Goal: Information Seeking & Learning: Learn about a topic

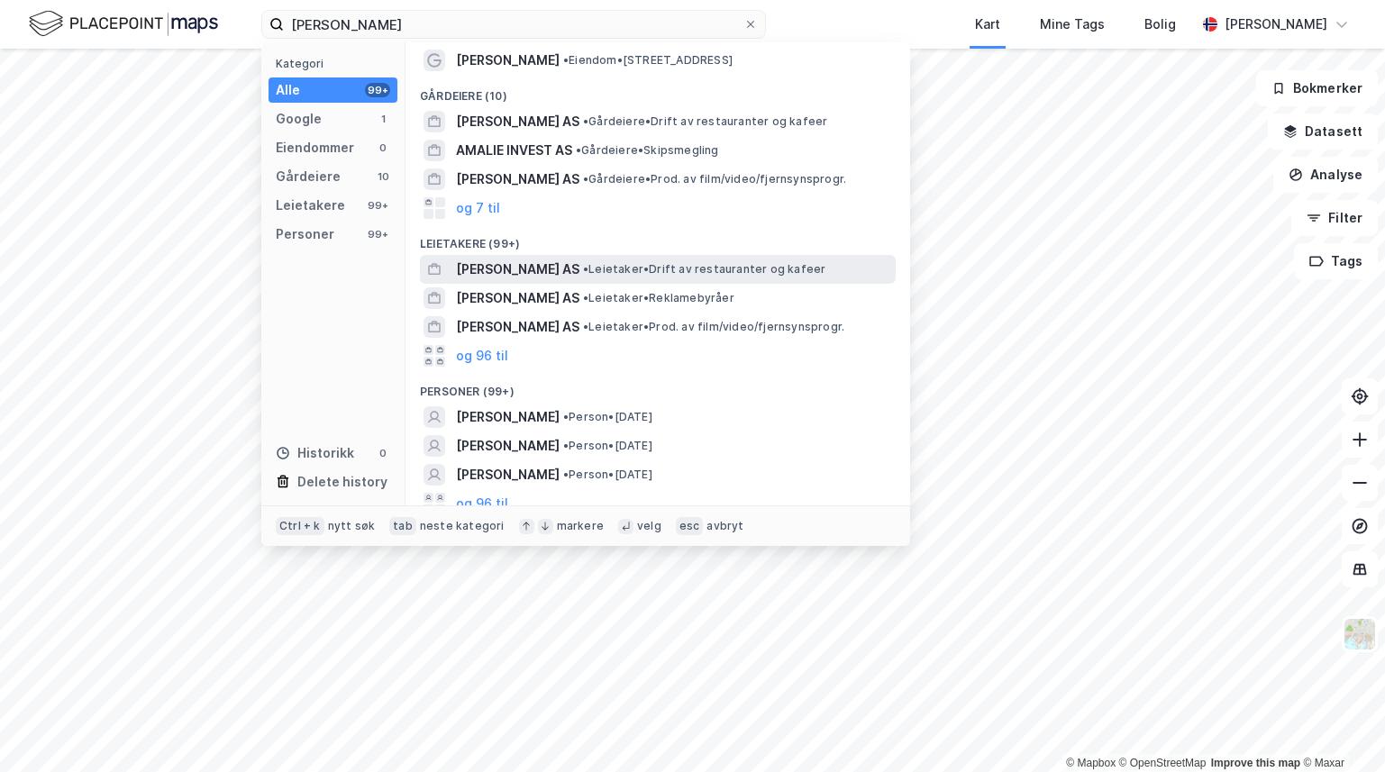
scroll to position [41, 0]
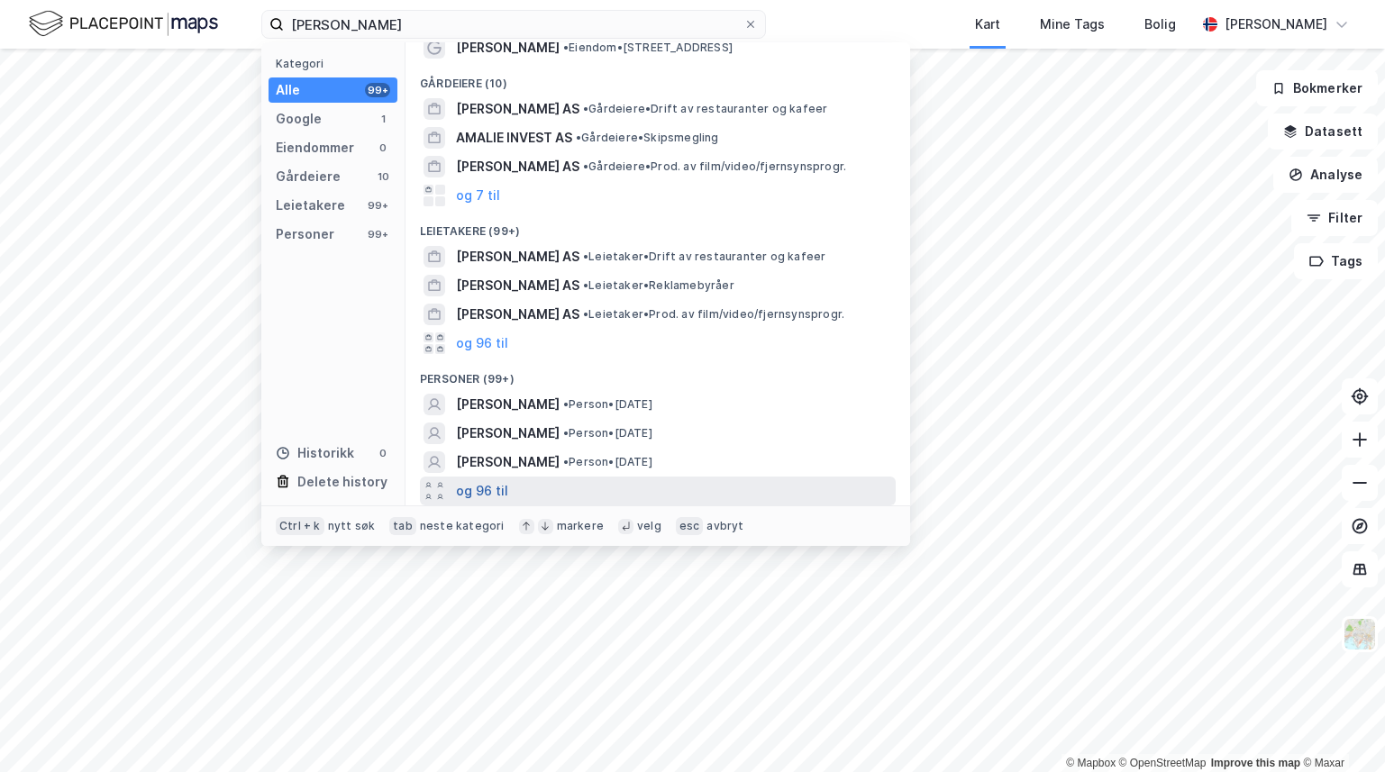
click at [462, 486] on button "og 96 til" at bounding box center [482, 491] width 52 height 22
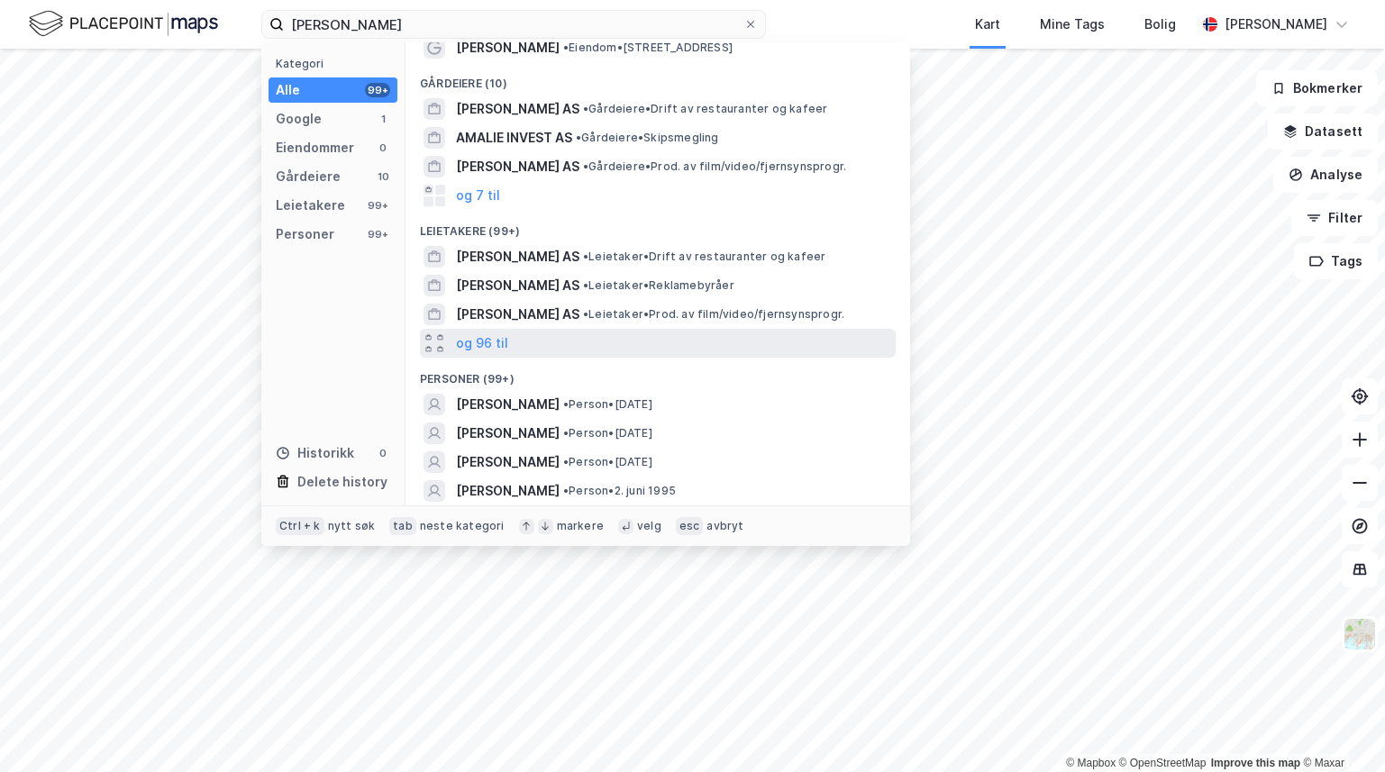
scroll to position [132, 0]
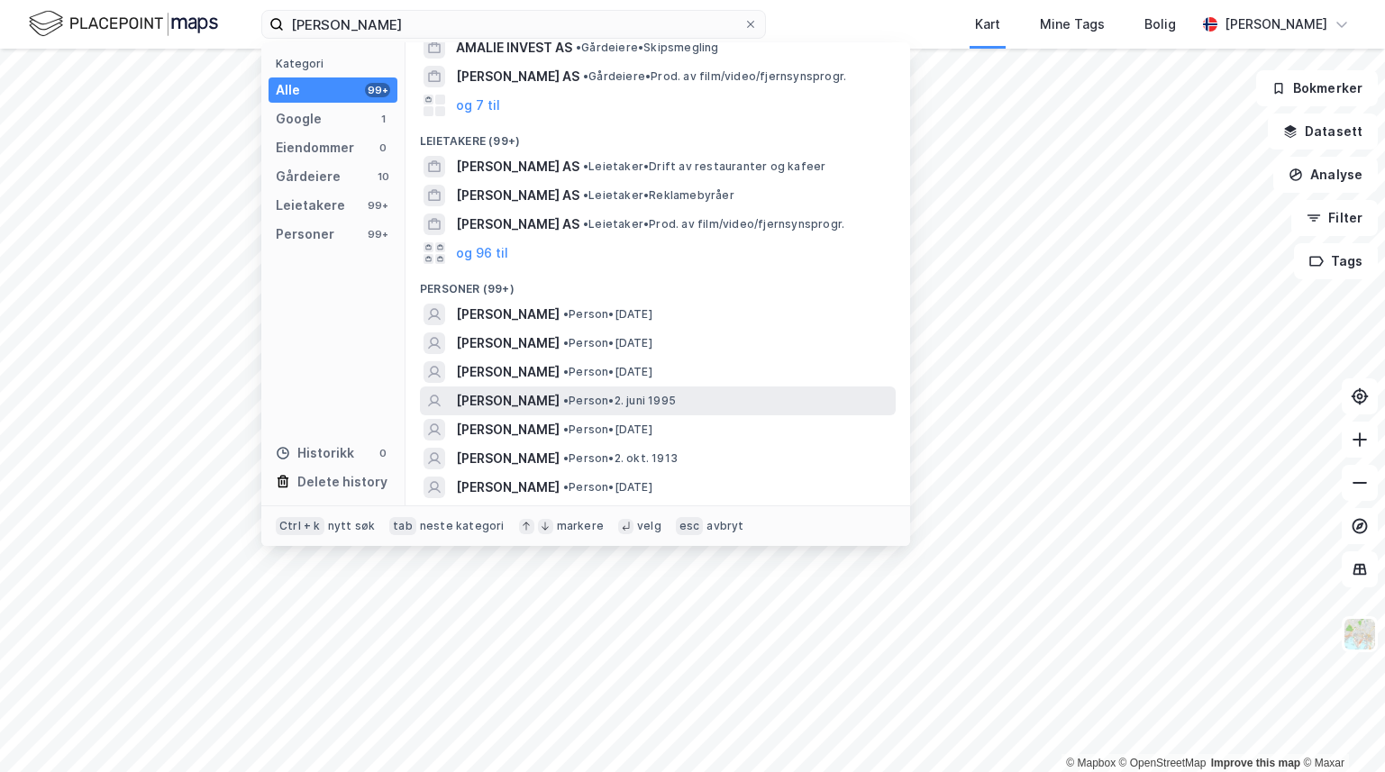
click at [541, 398] on span "[PERSON_NAME]" at bounding box center [508, 401] width 104 height 22
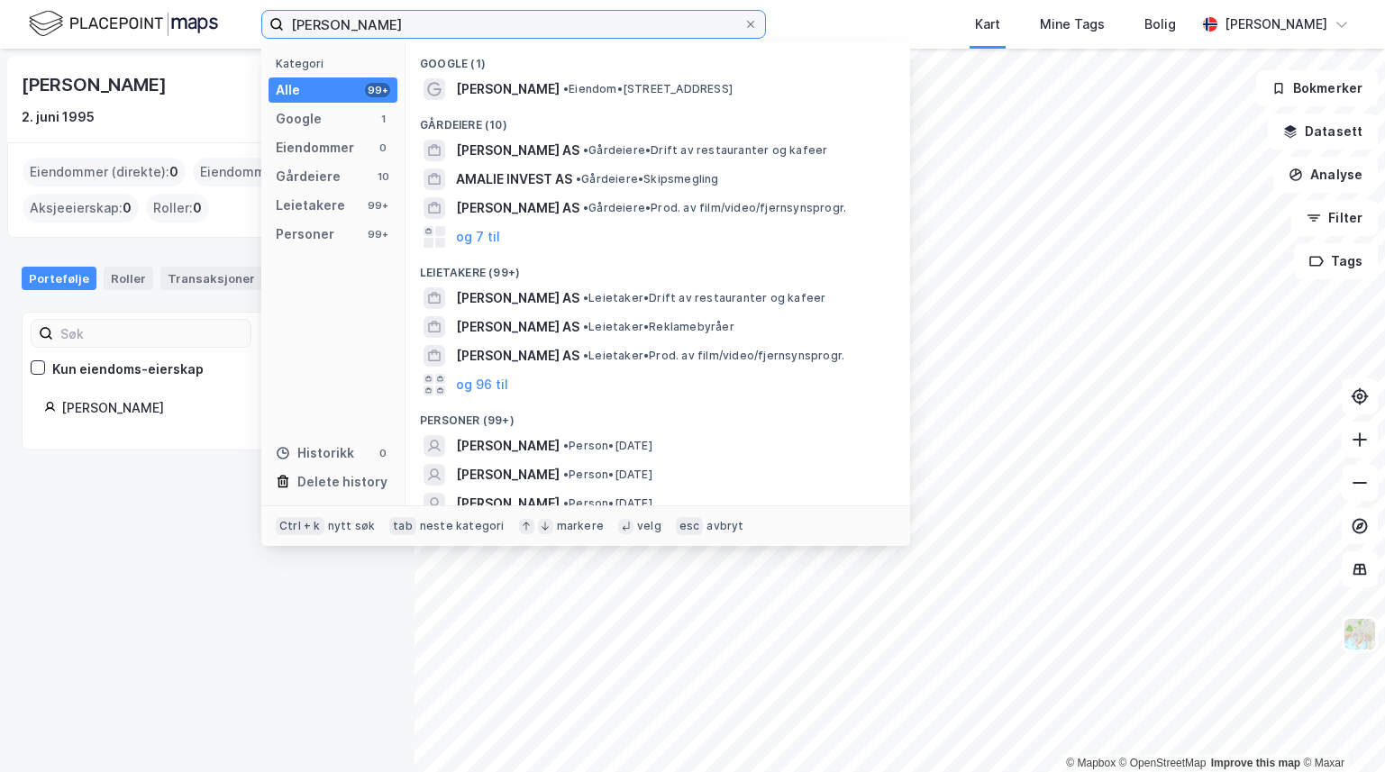
drag, startPoint x: 456, startPoint y: 23, endPoint x: 257, endPoint y: 43, distance: 200.2
click at [257, 43] on div "[PERSON_NAME] Kategori Alle 99+ Google 1 Eiendommer 0 Gårdeiere 10 Leietakere 9…" at bounding box center [692, 24] width 1385 height 49
paste input "GJERLUVEGEN 1A (G"
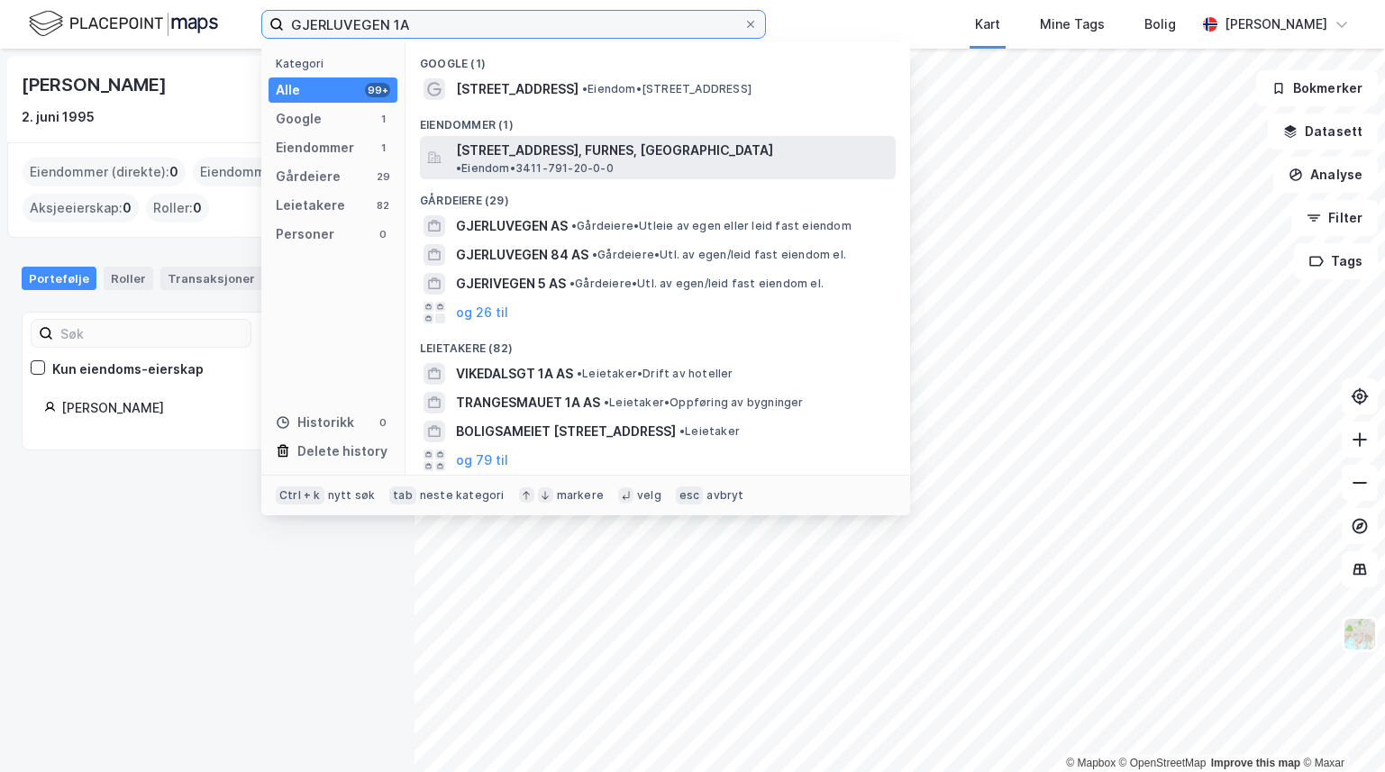
type input "GJERLUVEGEN 1A"
click at [584, 159] on span "[STREET_ADDRESS], FURNES, [GEOGRAPHIC_DATA]" at bounding box center [614, 151] width 317 height 22
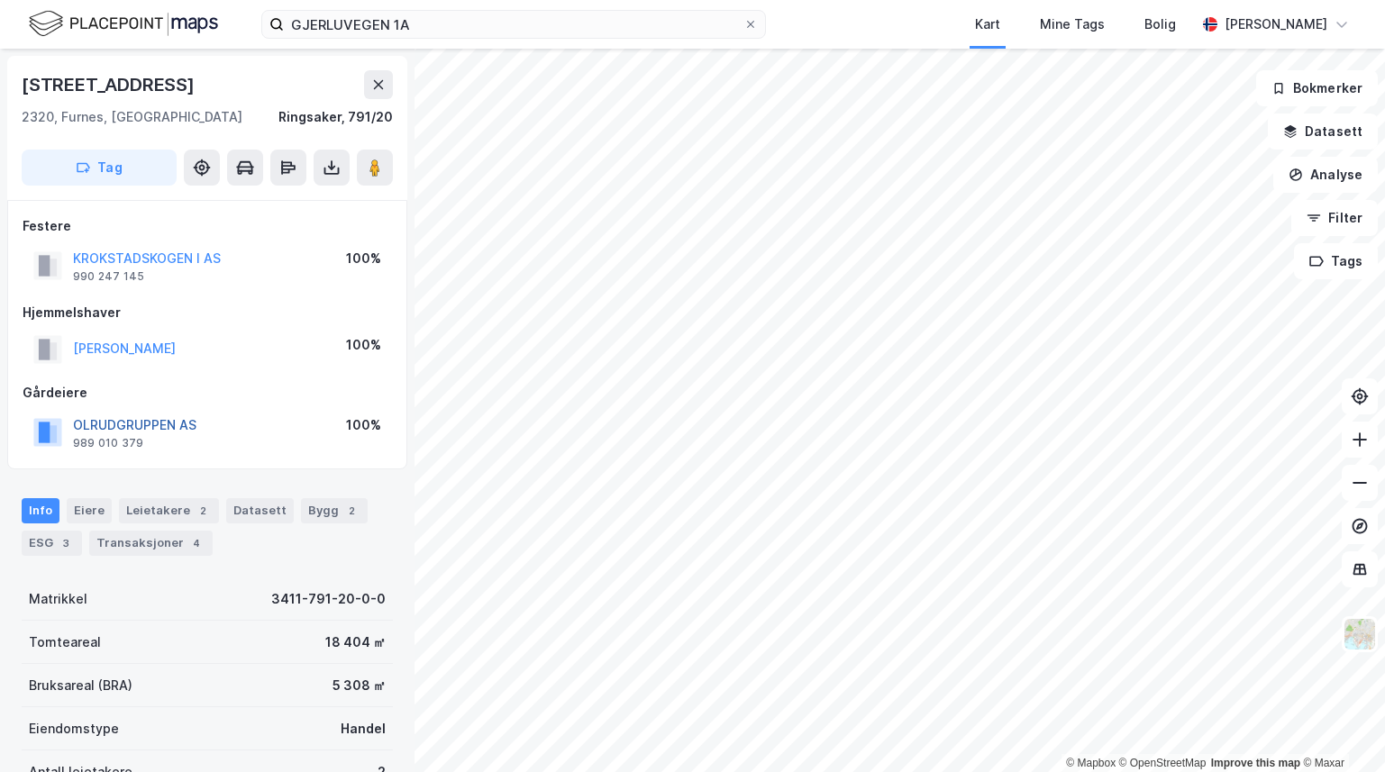
click at [0, 0] on button "OLRUDGRUPPEN AS" at bounding box center [0, 0] width 0 height 0
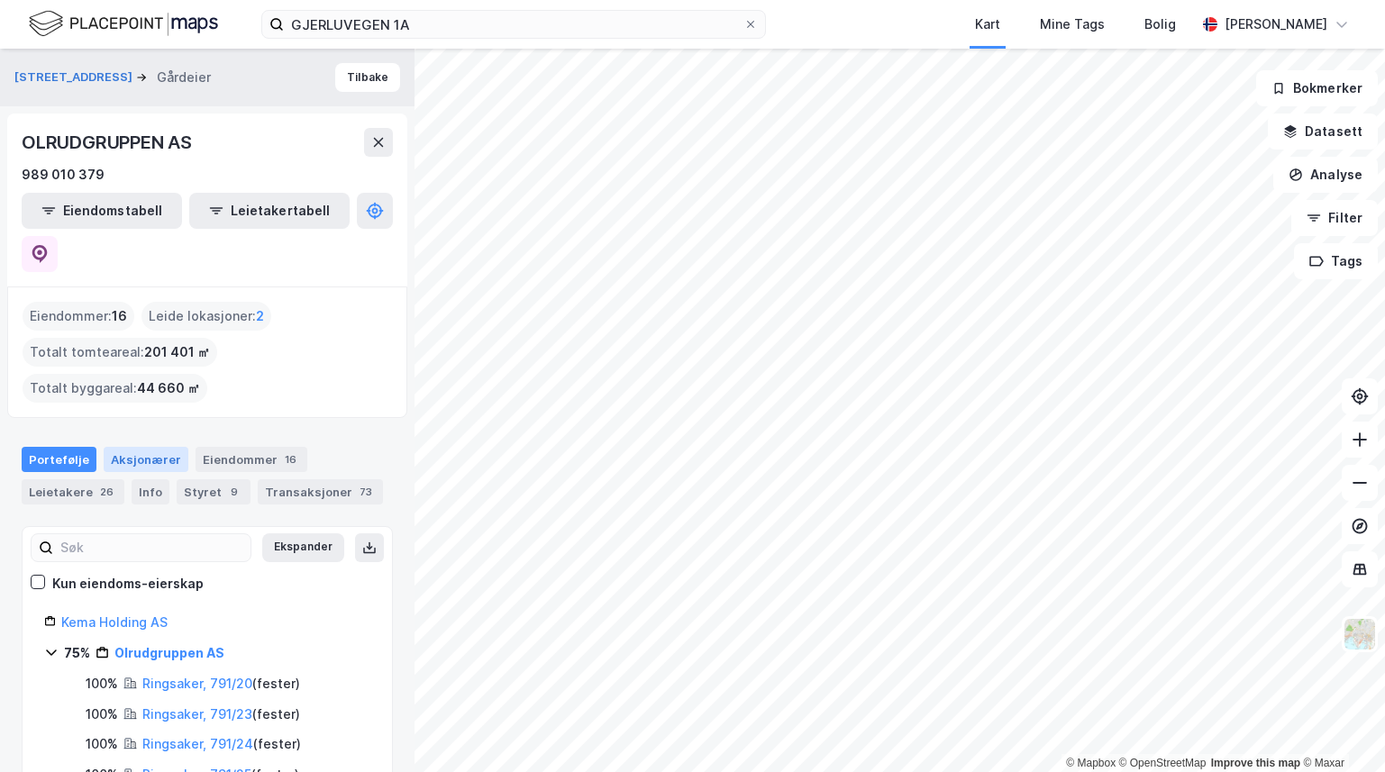
click at [170, 447] on div "Aksjonærer" at bounding box center [146, 459] width 85 height 25
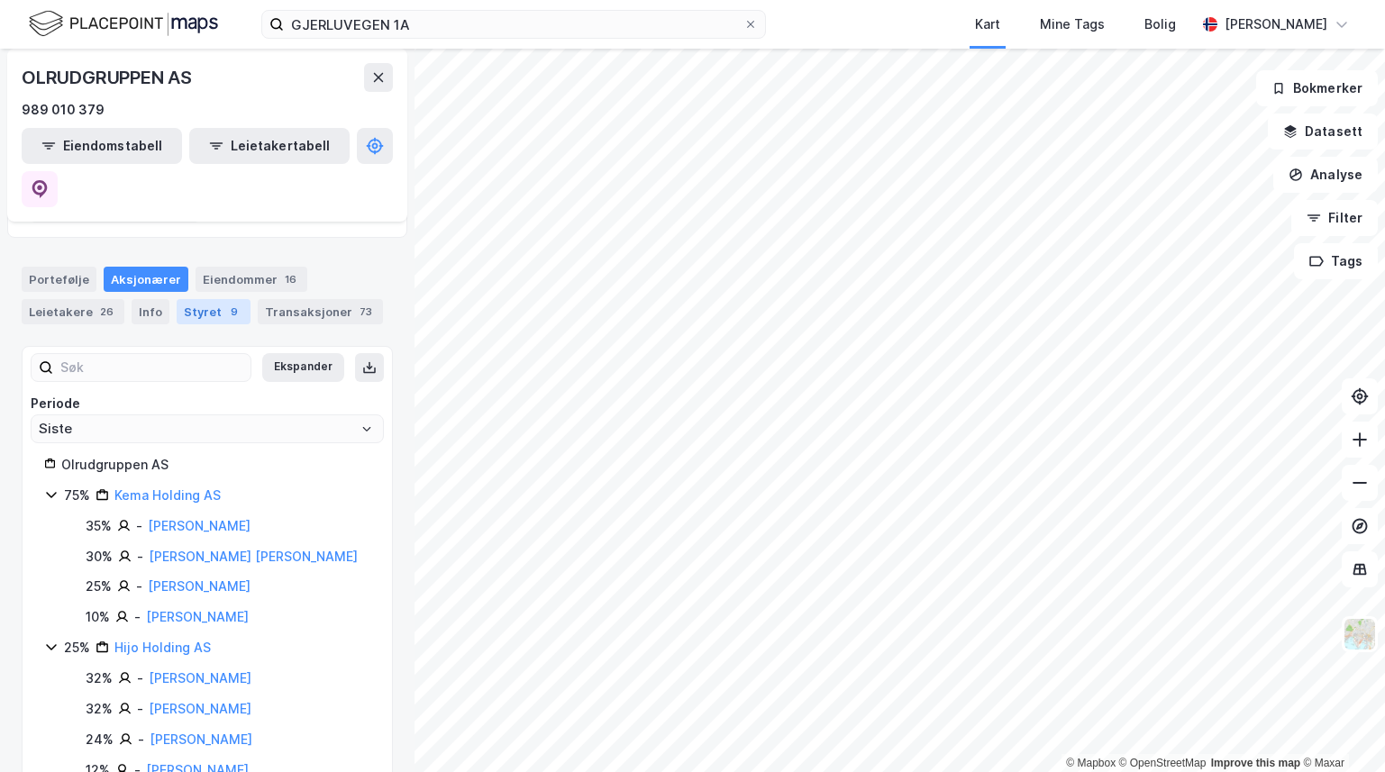
scroll to position [190, 0]
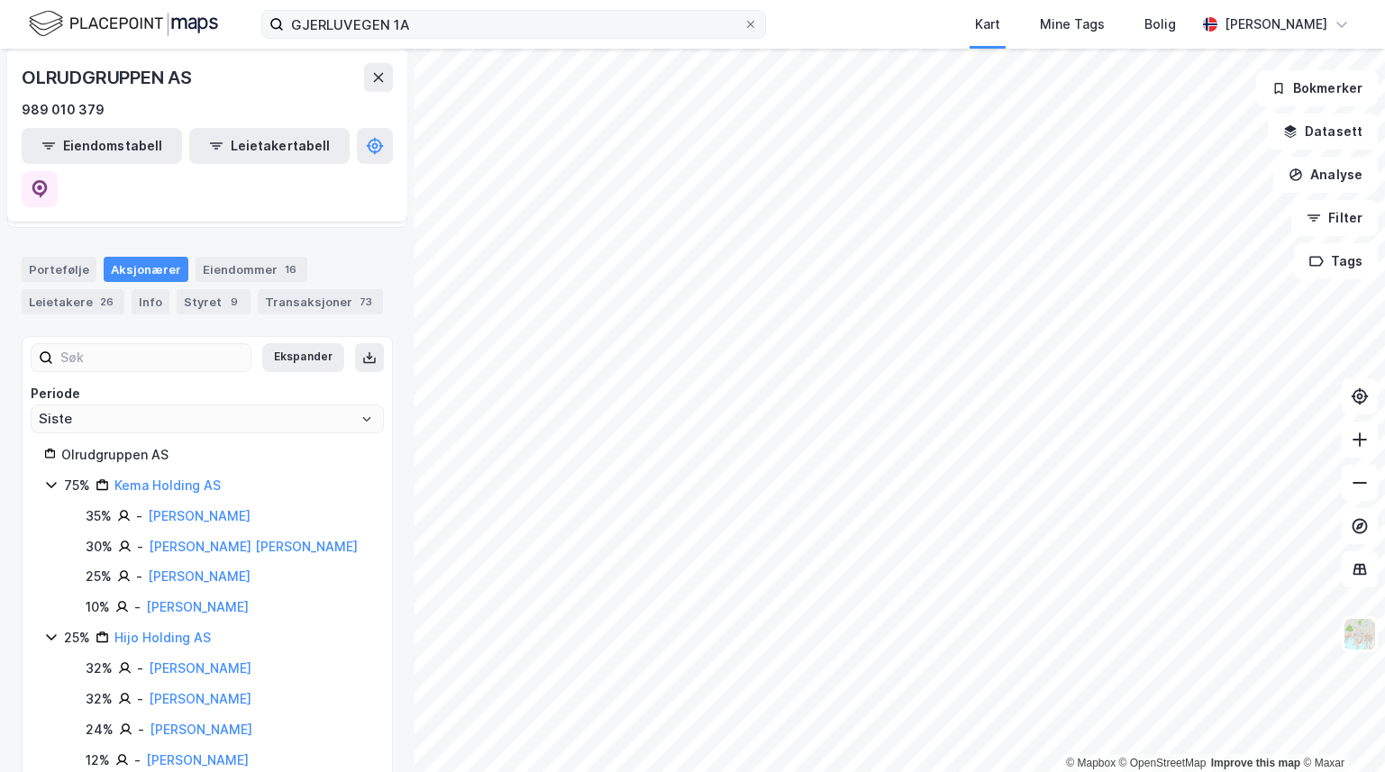
click at [747, 14] on label "GJERLUVEGEN 1A" at bounding box center [513, 24] width 505 height 29
click at [743, 14] on input "GJERLUVEGEN 1A" at bounding box center [513, 24] width 459 height 27
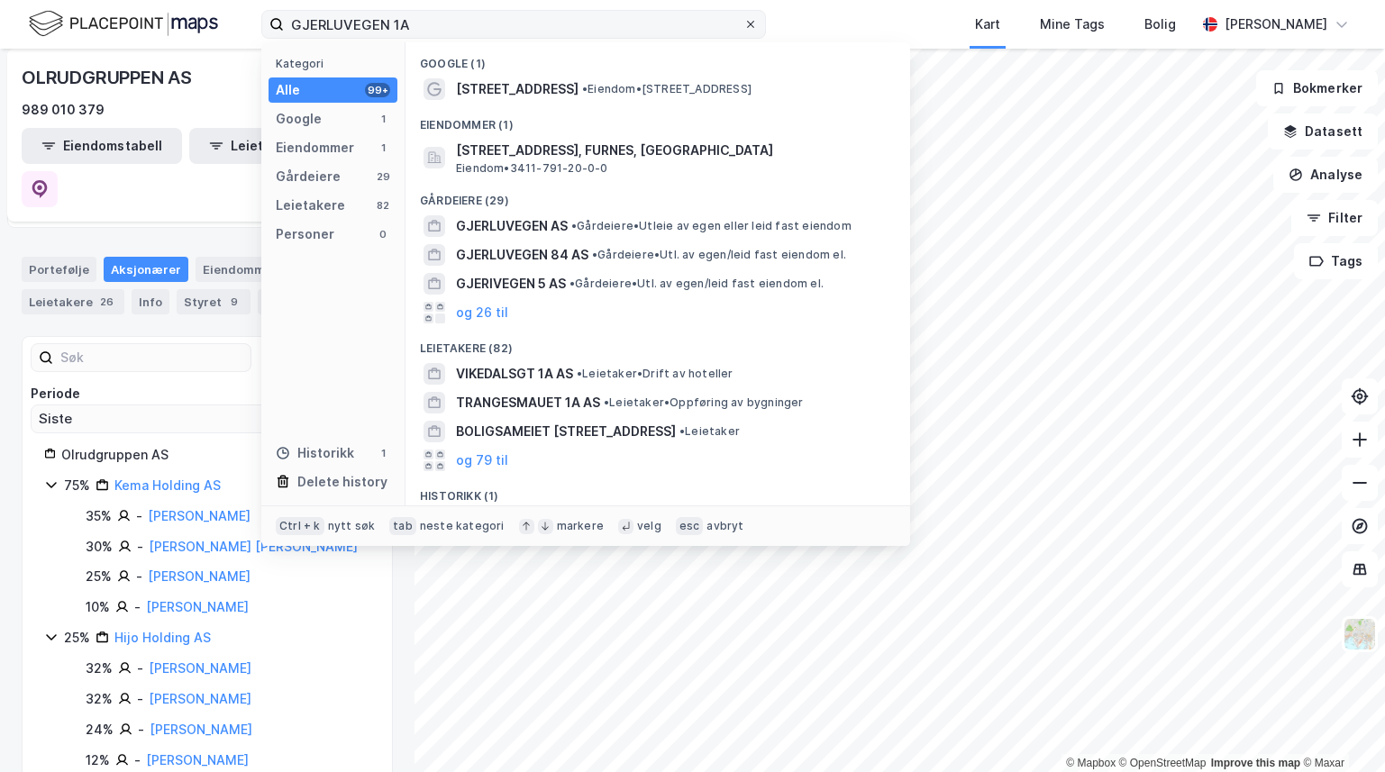
click at [745, 20] on icon at bounding box center [750, 24] width 11 height 11
click at [743, 20] on input "GJERLUVEGEN 1A" at bounding box center [513, 24] width 459 height 27
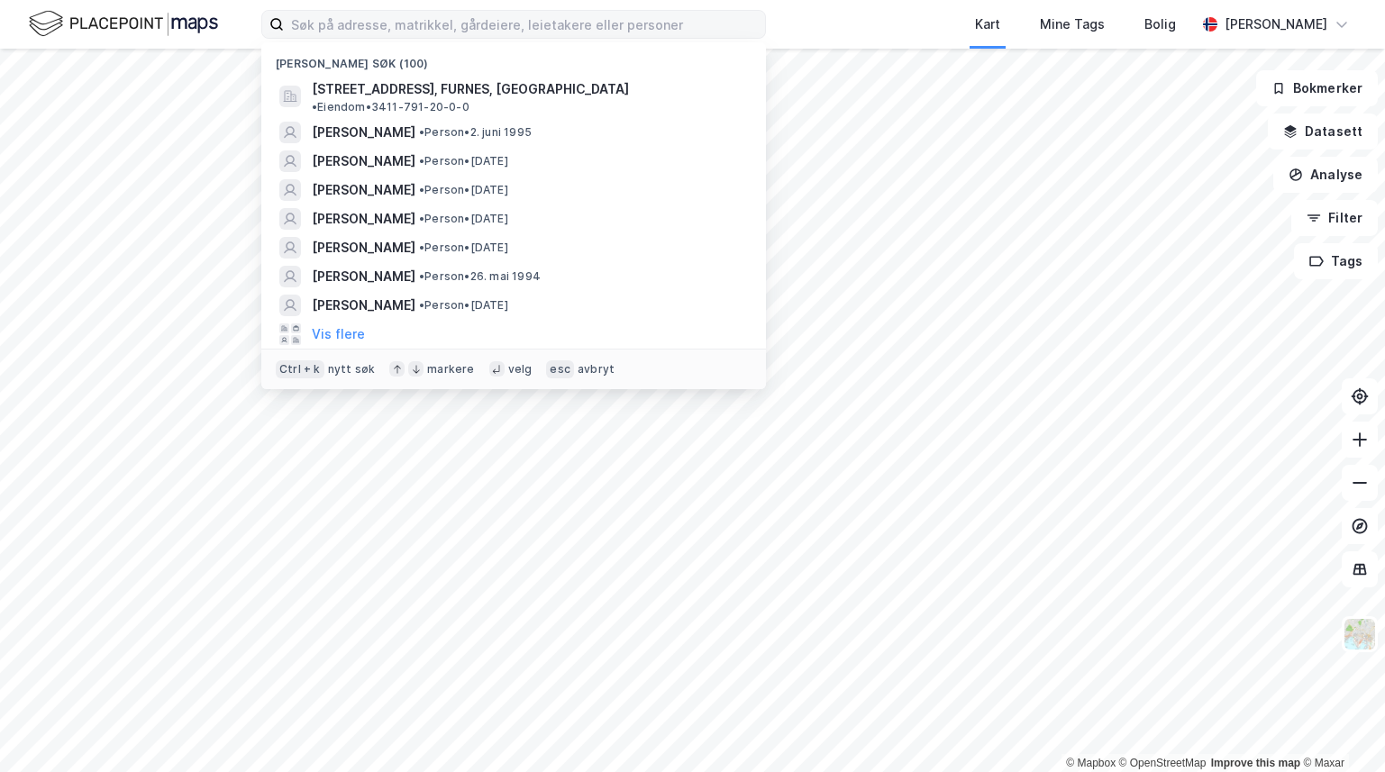
click at [842, 25] on div "Nylige søk (100) [STREET_ADDRESS], FURNES, [GEOGRAPHIC_DATA] • Eiendom • 3411-7…" at bounding box center [692, 24] width 1385 height 49
click at [457, 34] on input at bounding box center [524, 24] width 481 height 27
paste input "GJERLUVEGEN 1B ("
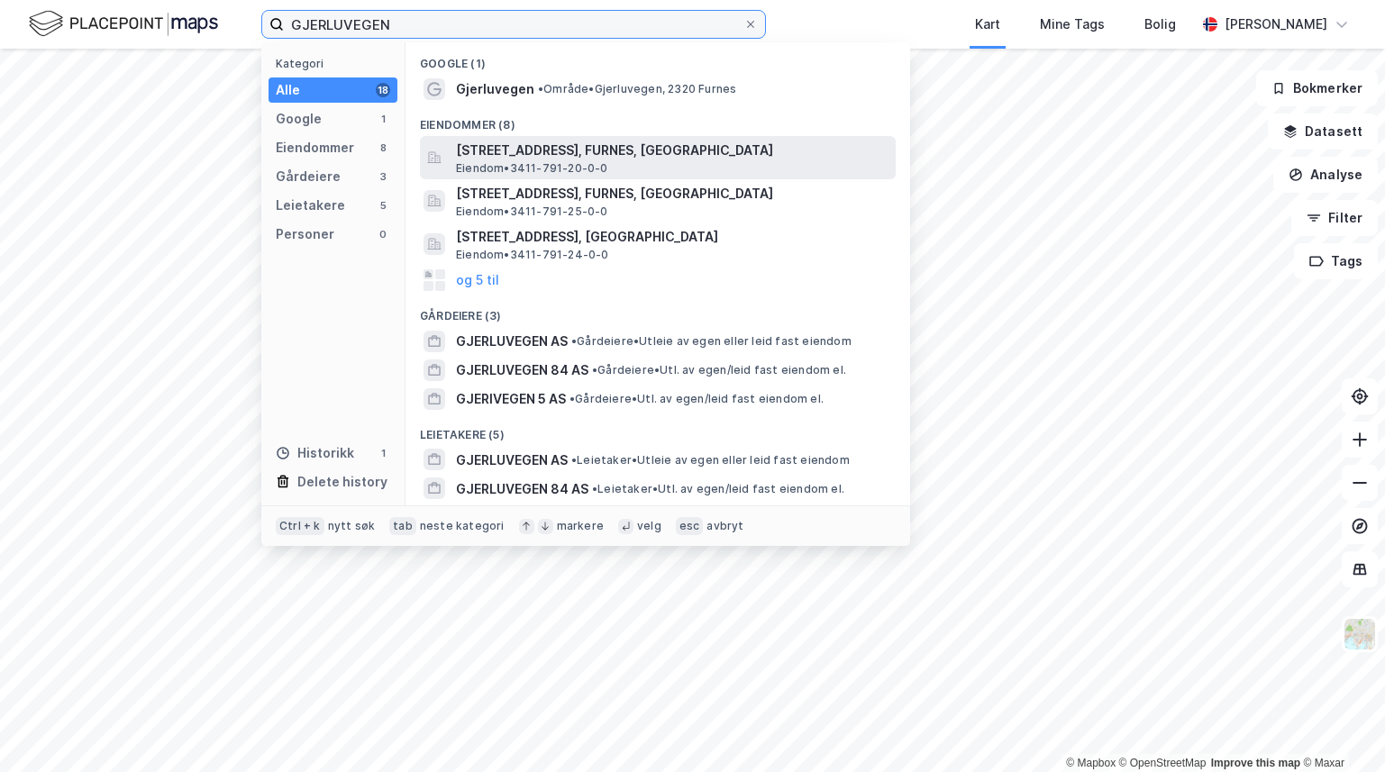
type input "GJERLUVEGEN"
click at [534, 153] on span "[STREET_ADDRESS], FURNES, [GEOGRAPHIC_DATA]" at bounding box center [672, 151] width 432 height 22
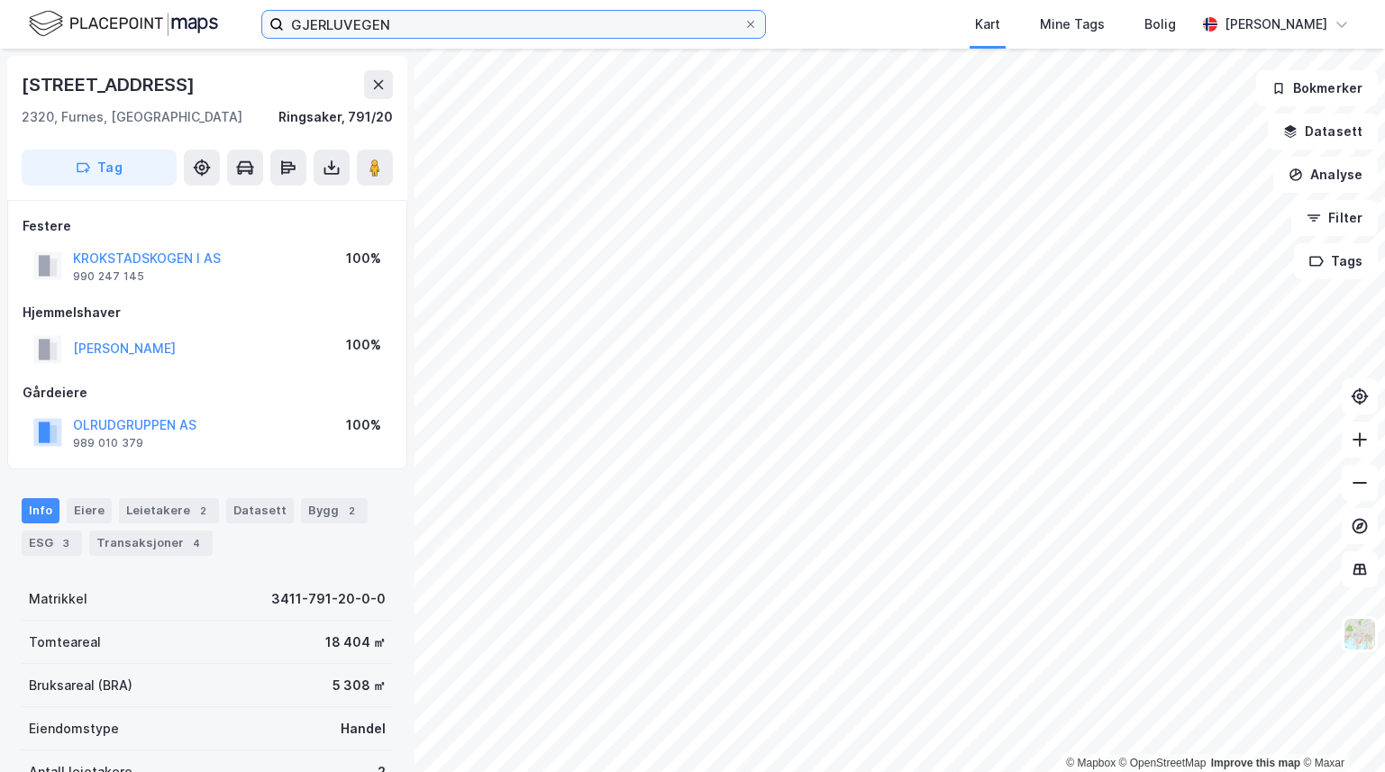
click at [444, 29] on input "GJERLUVEGEN" at bounding box center [513, 24] width 459 height 27
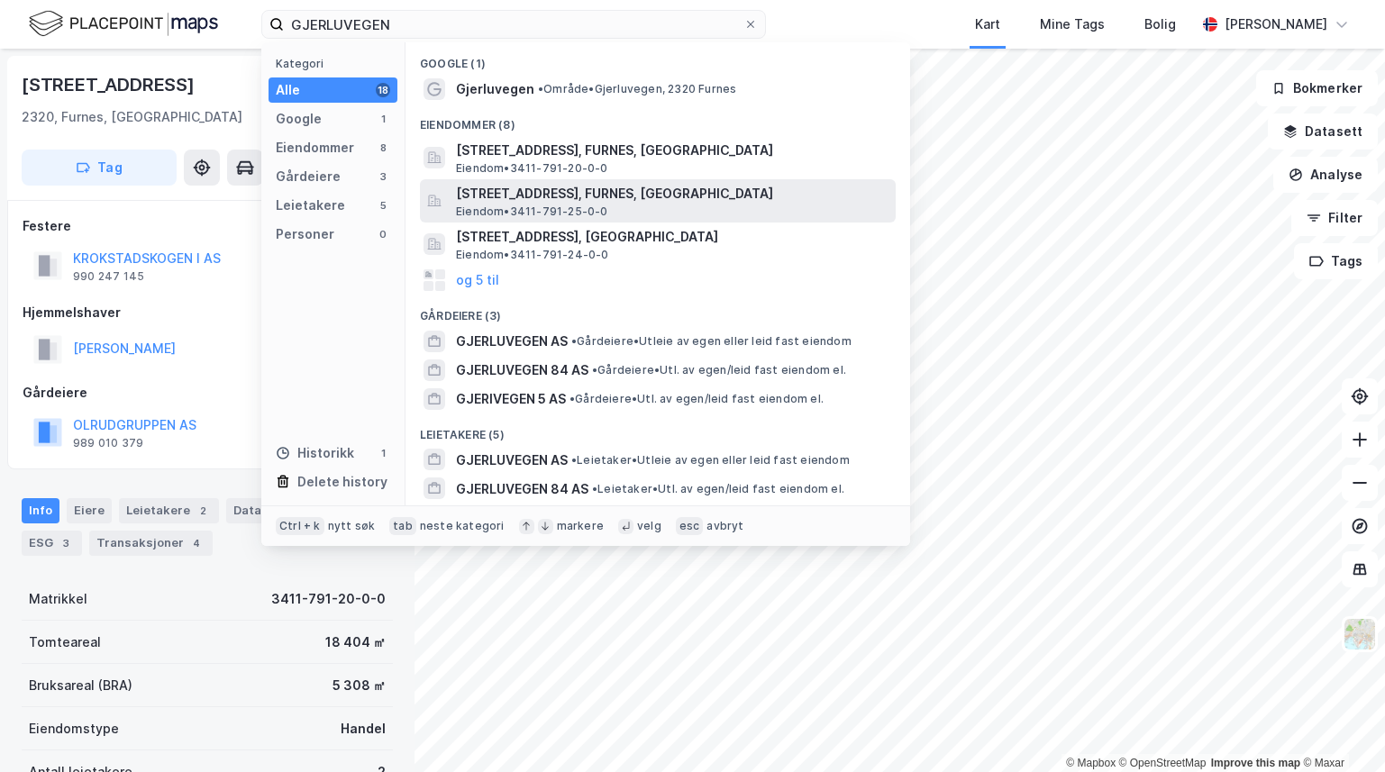
click at [477, 193] on span "[STREET_ADDRESS], FURNES, [GEOGRAPHIC_DATA]" at bounding box center [672, 194] width 432 height 22
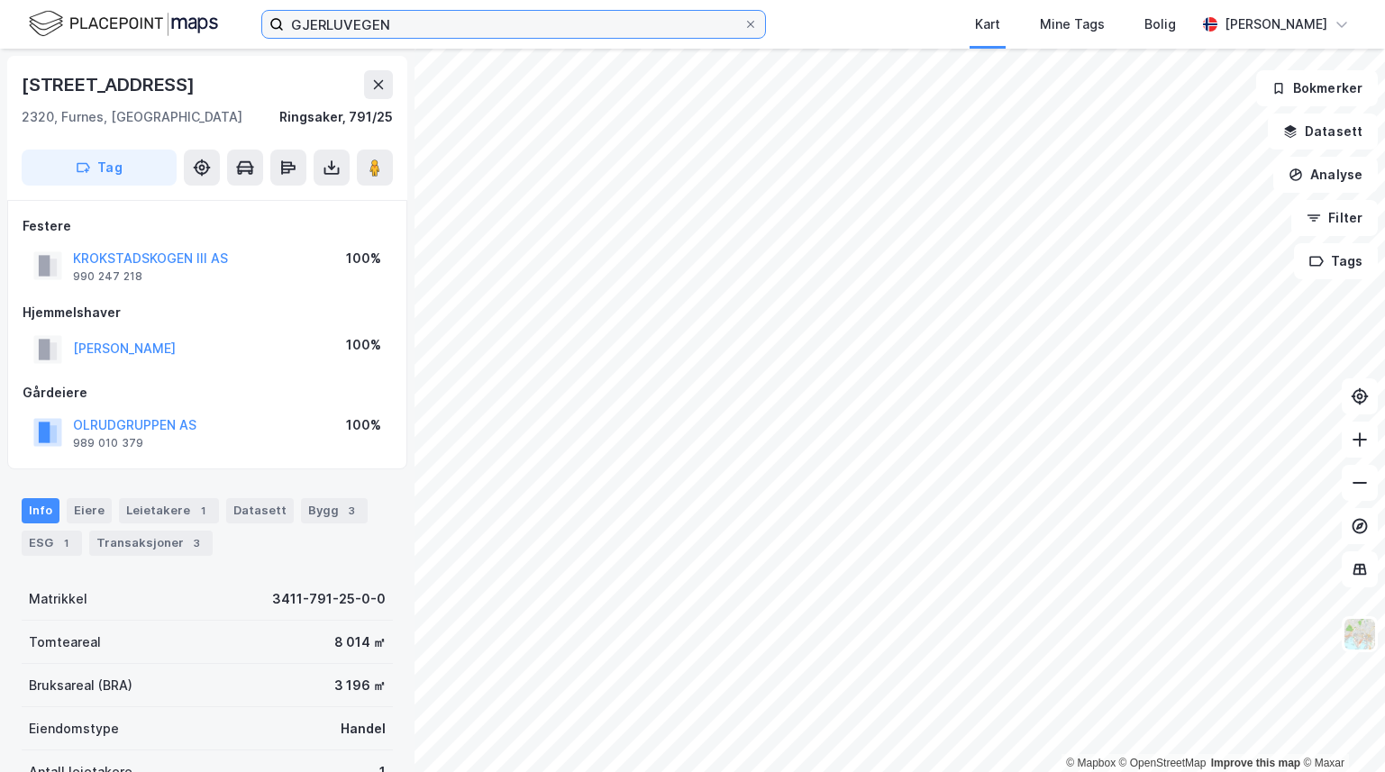
click at [417, 23] on input "GJERLUVEGEN" at bounding box center [513, 24] width 459 height 27
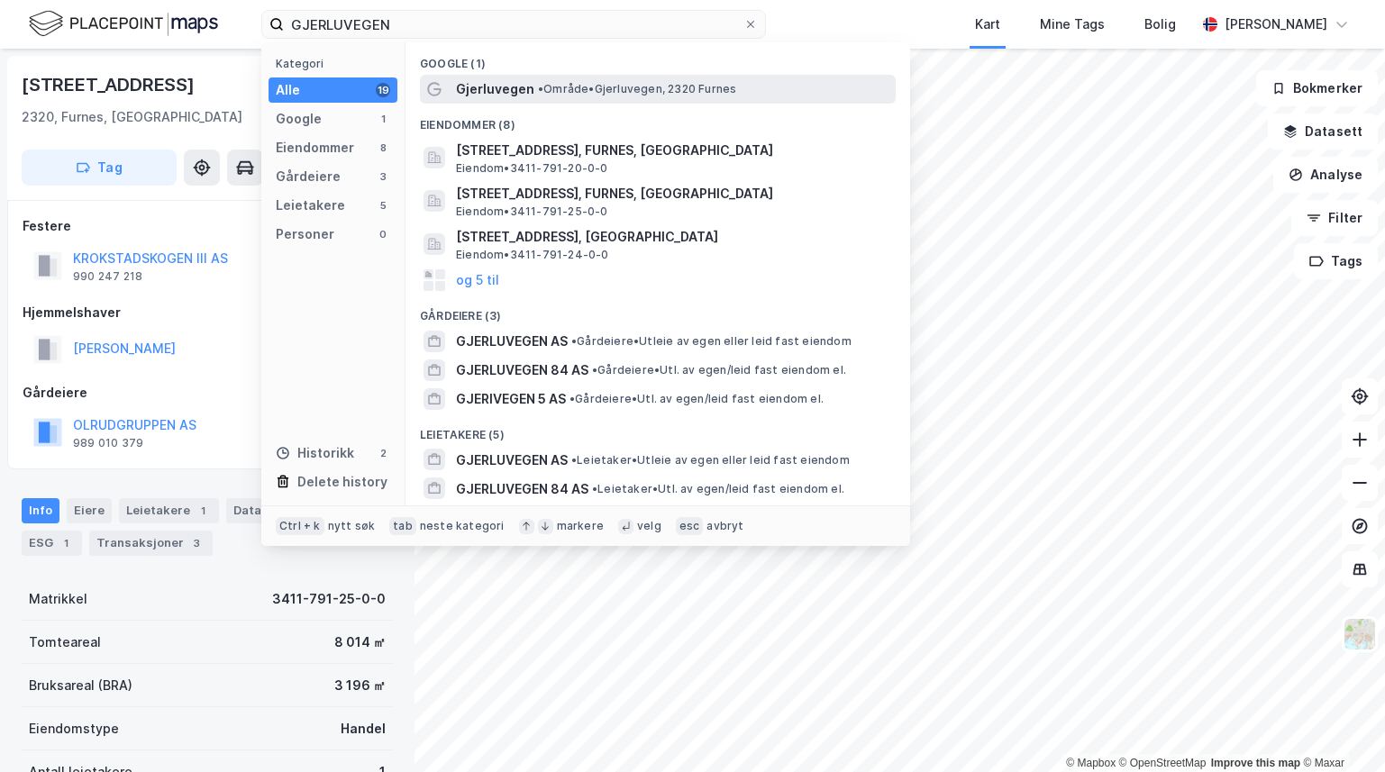
click at [486, 86] on span "Gjerluvegen" at bounding box center [495, 89] width 78 height 22
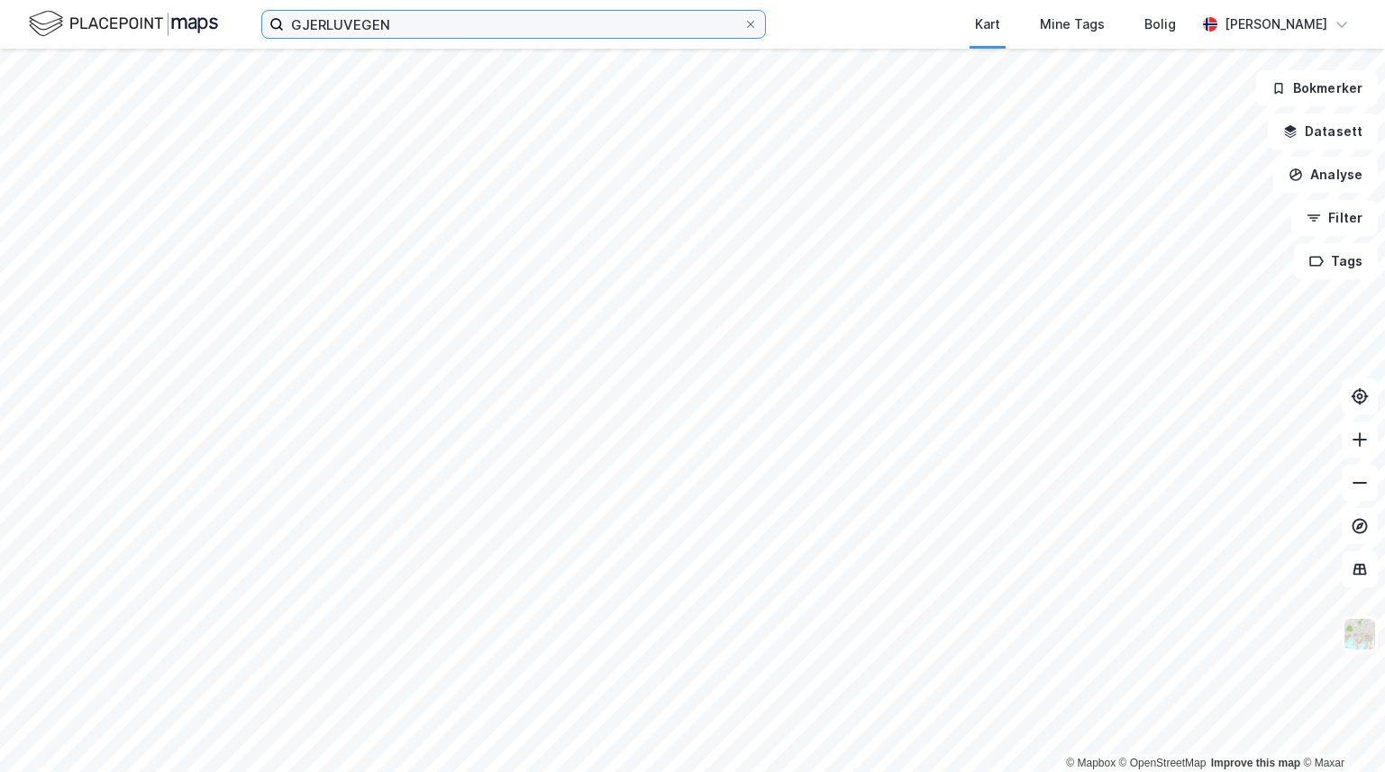
click at [452, 34] on input "GJERLUVEGEN" at bounding box center [513, 24] width 459 height 27
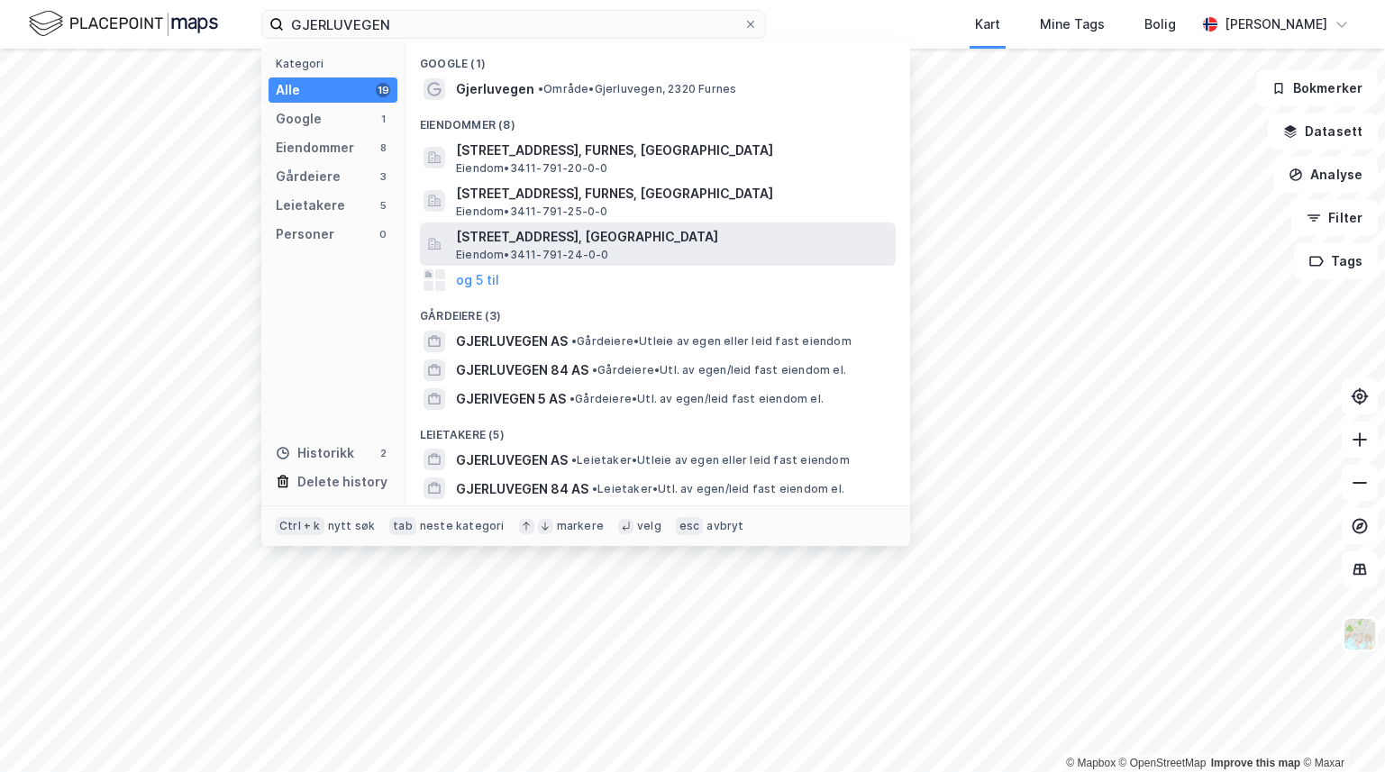
click at [496, 245] on span "[STREET_ADDRESS], [GEOGRAPHIC_DATA]" at bounding box center [672, 237] width 432 height 22
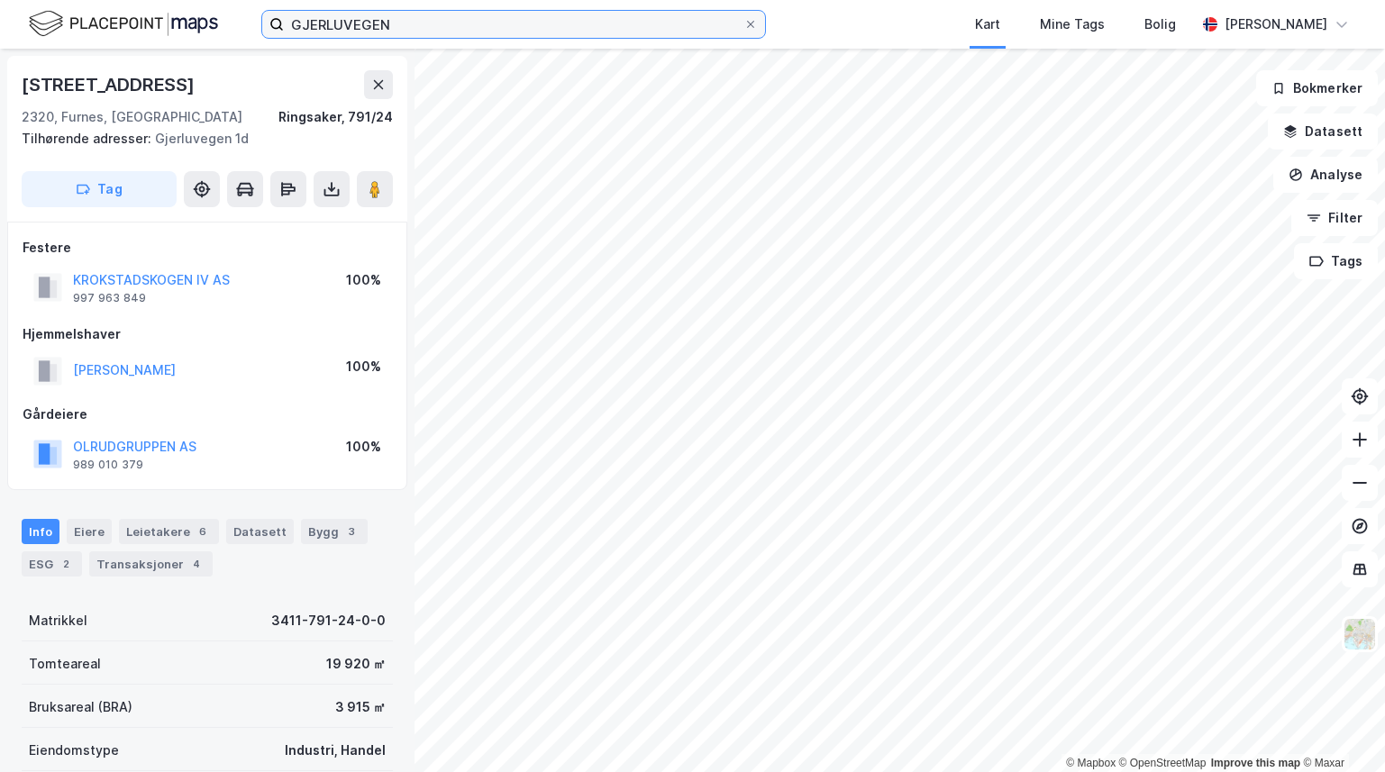
click at [416, 33] on input "GJERLUVEGEN" at bounding box center [513, 24] width 459 height 27
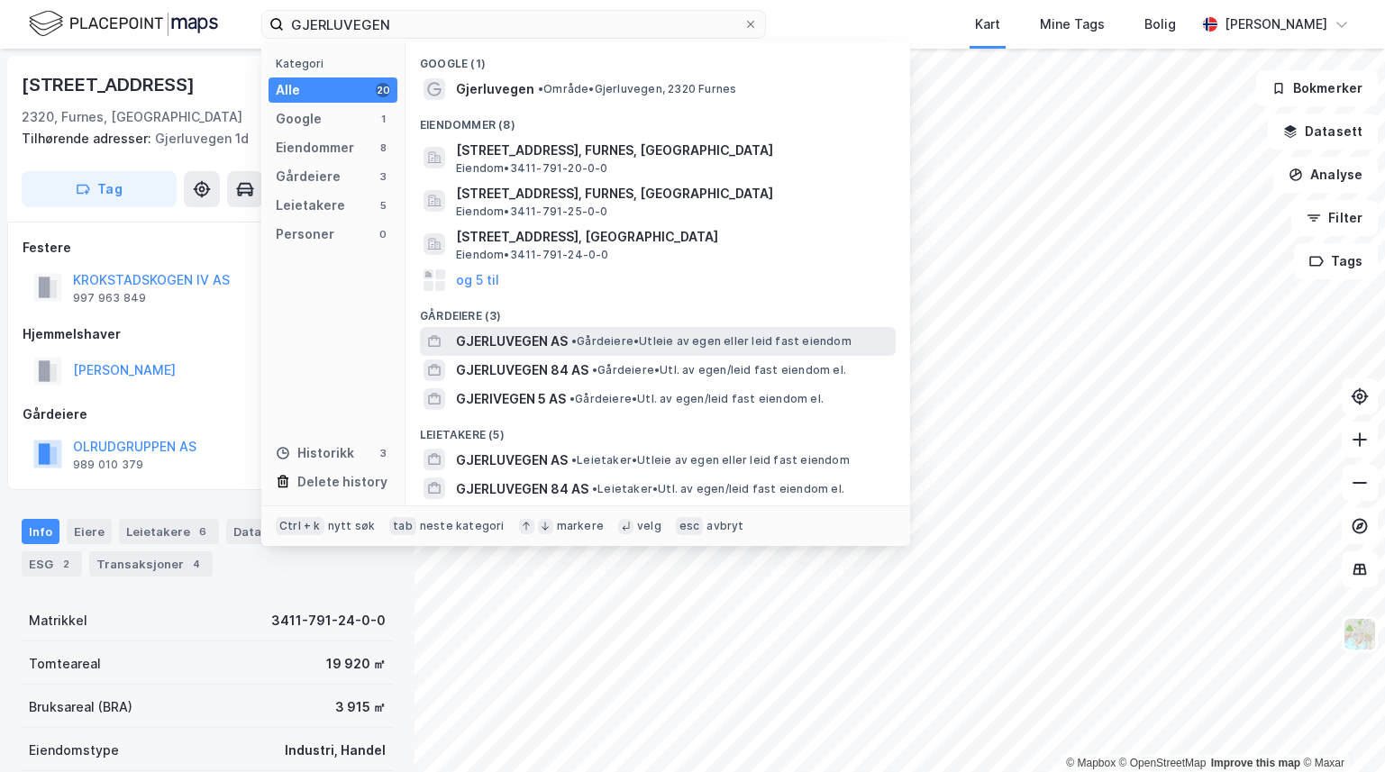
click at [616, 340] on span "• Gårdeiere • Utleie av egen eller leid fast eiendom" at bounding box center [711, 341] width 280 height 14
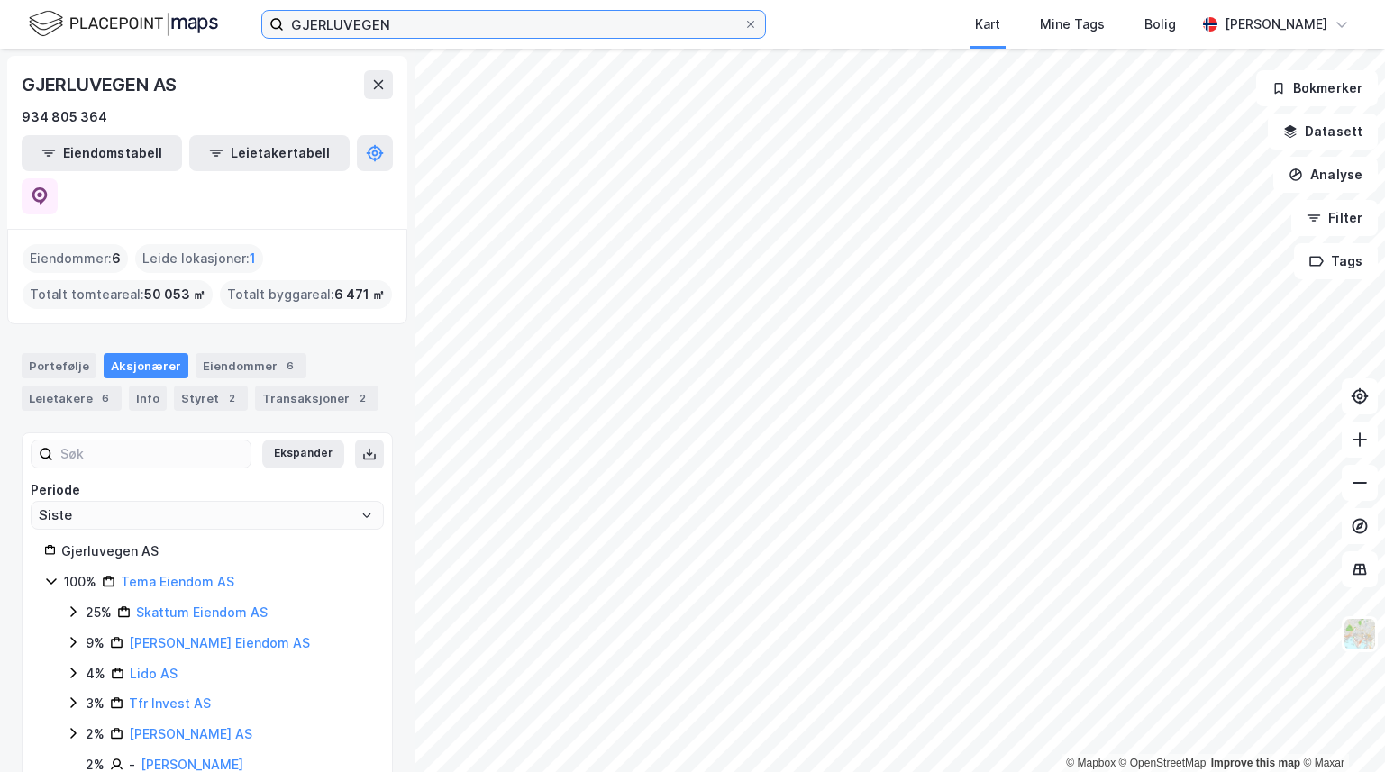
click at [407, 25] on input "GJERLUVEGEN" at bounding box center [513, 24] width 459 height 27
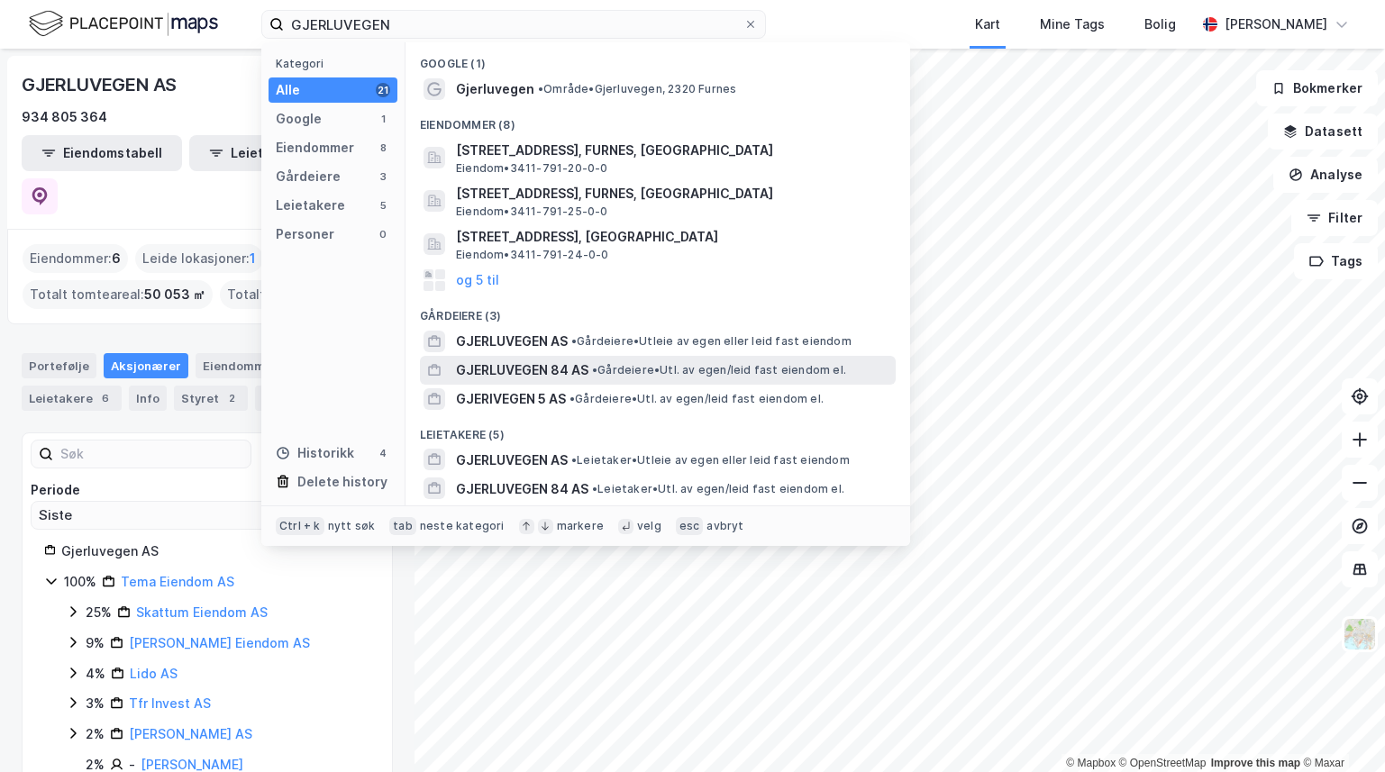
click at [672, 358] on div "GJERLUVEGEN 84 AS • Gårdeiere • Utl. av egen/leid fast eiendom el." at bounding box center [658, 370] width 476 height 29
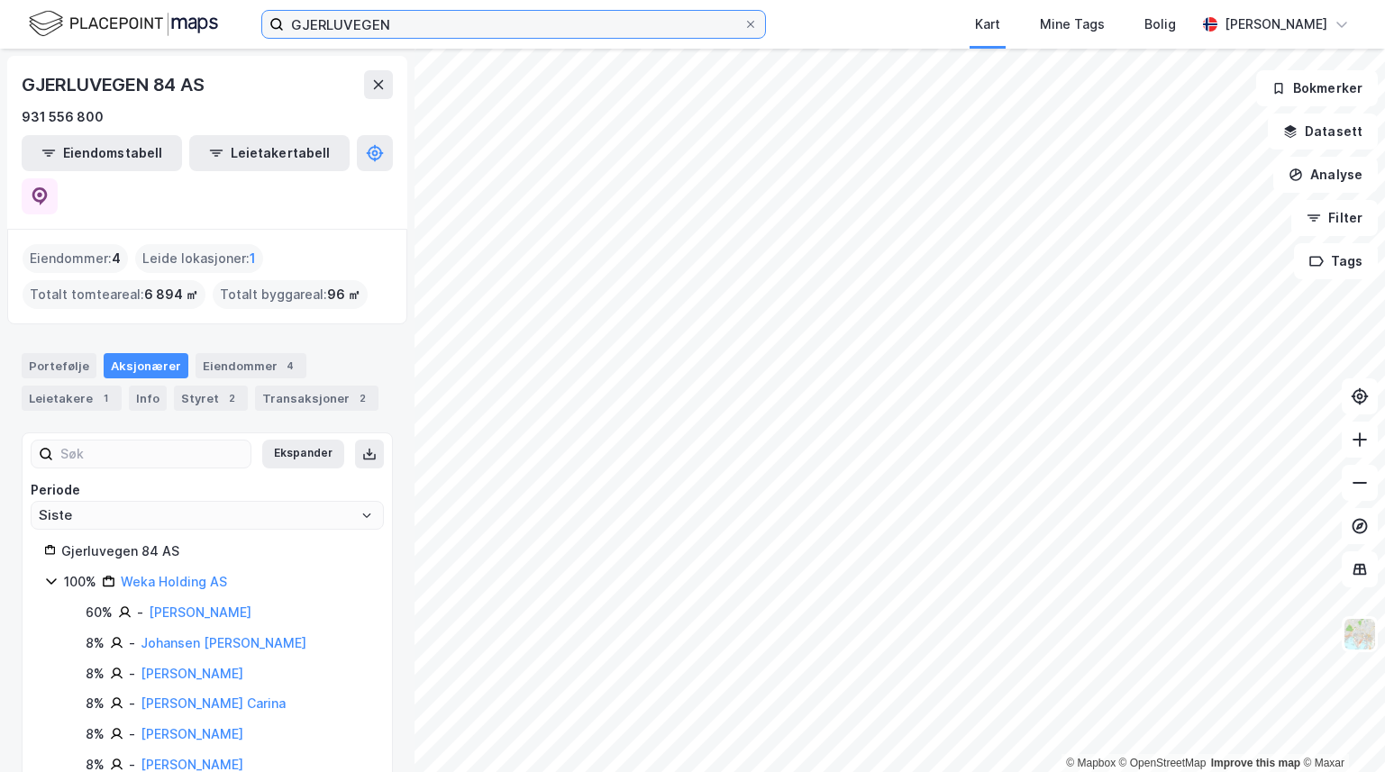
click at [503, 31] on input "GJERLUVEGEN" at bounding box center [513, 24] width 459 height 27
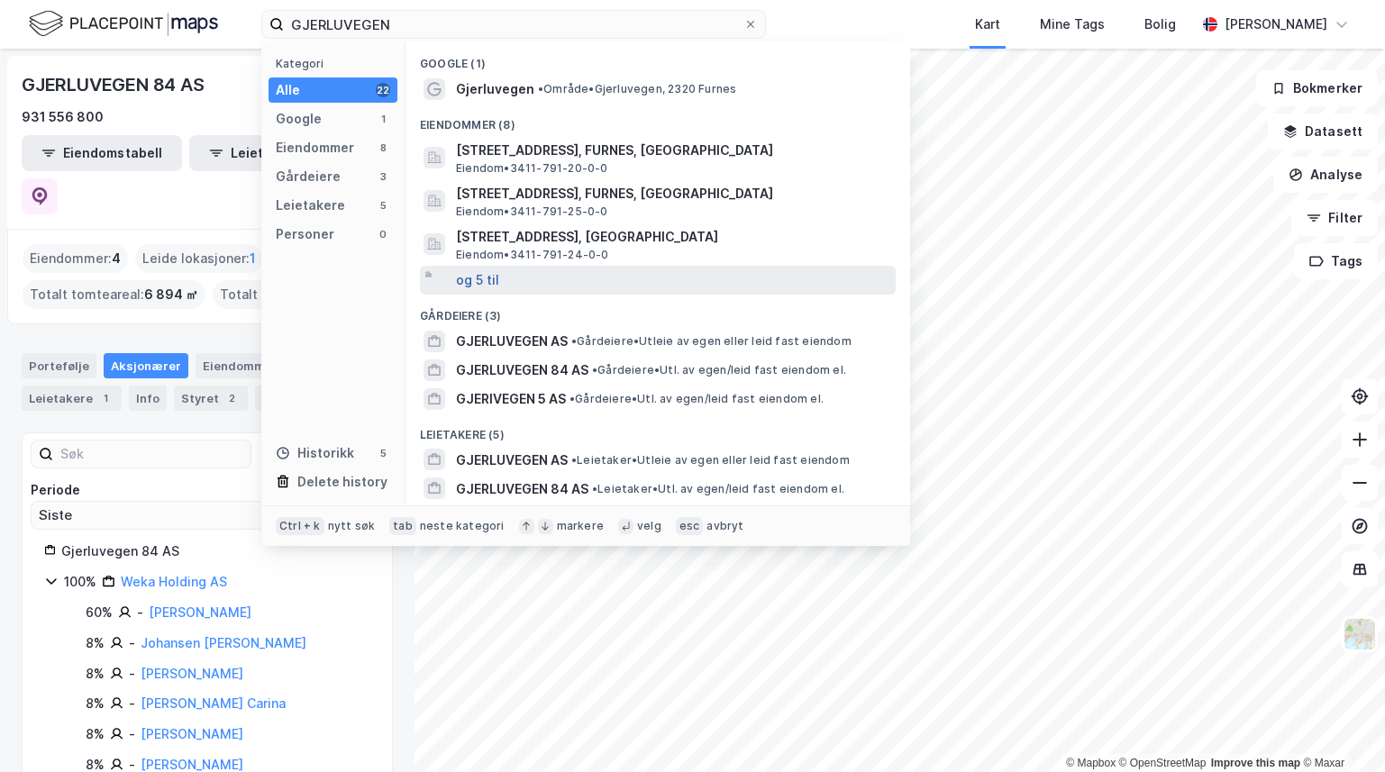
click at [468, 276] on button "og 5 til" at bounding box center [477, 280] width 43 height 22
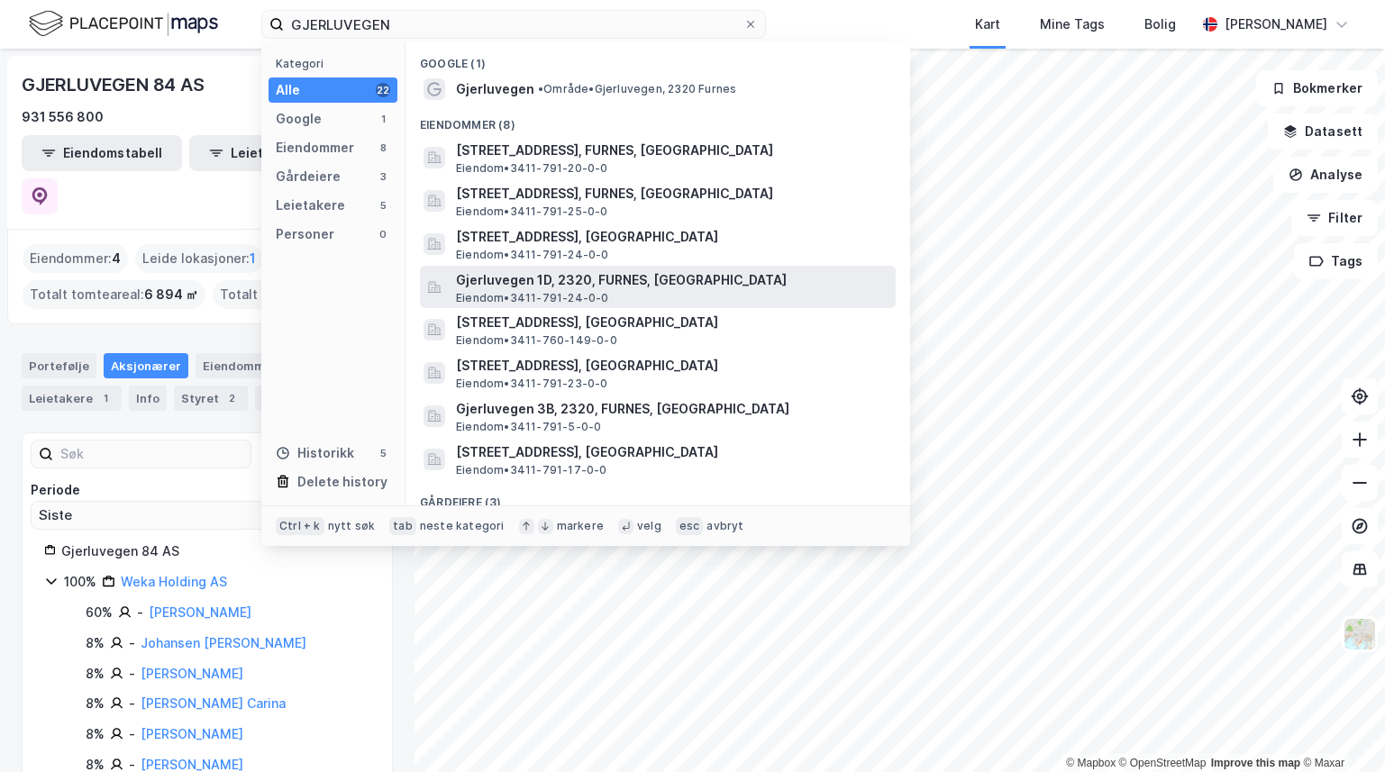
click at [563, 289] on span "Gjerluvegen 1D, 2320, FURNES, [GEOGRAPHIC_DATA]" at bounding box center [672, 280] width 432 height 22
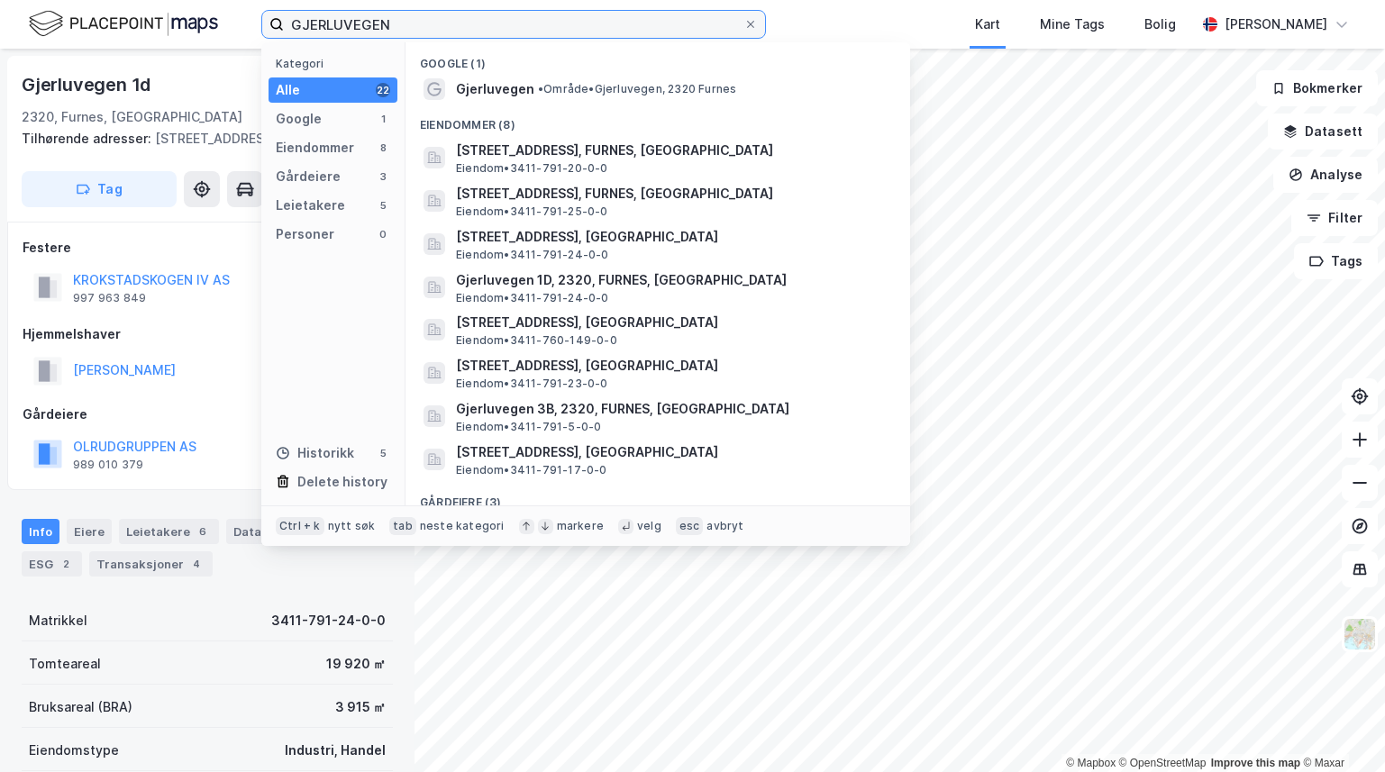
click at [493, 32] on input "GJERLUVEGEN" at bounding box center [513, 24] width 459 height 27
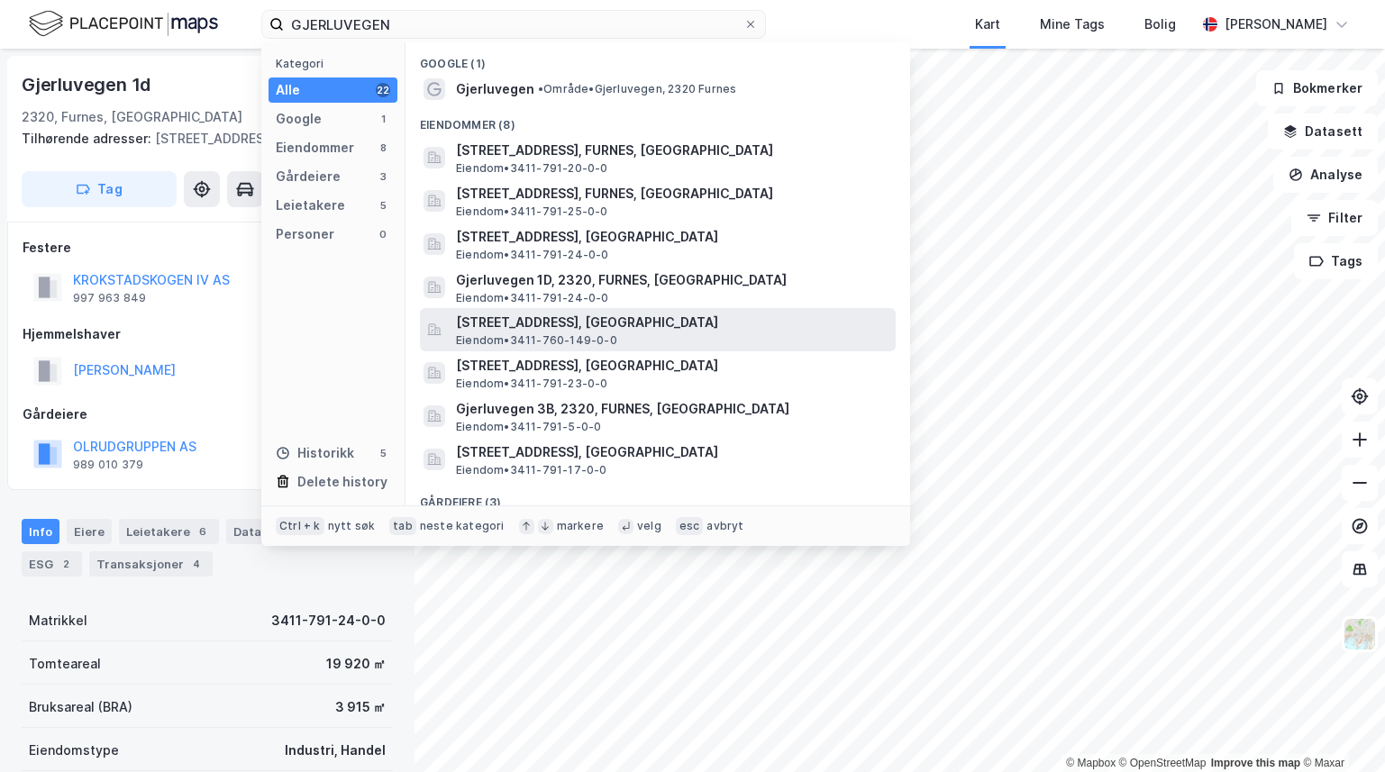
click at [608, 346] on span "Eiendom • 3411-760-149-0-0" at bounding box center [536, 340] width 161 height 14
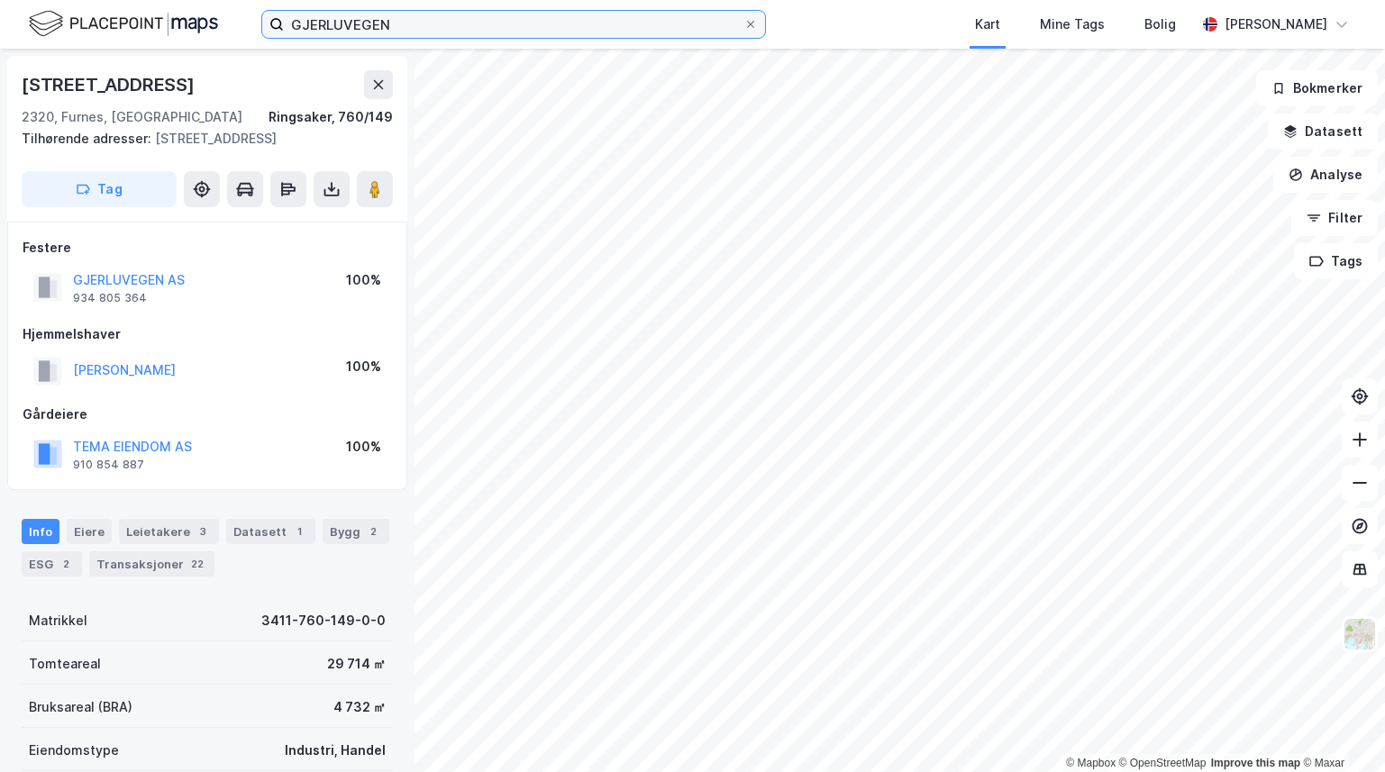
click at [470, 25] on input "GJERLUVEGEN" at bounding box center [513, 24] width 459 height 27
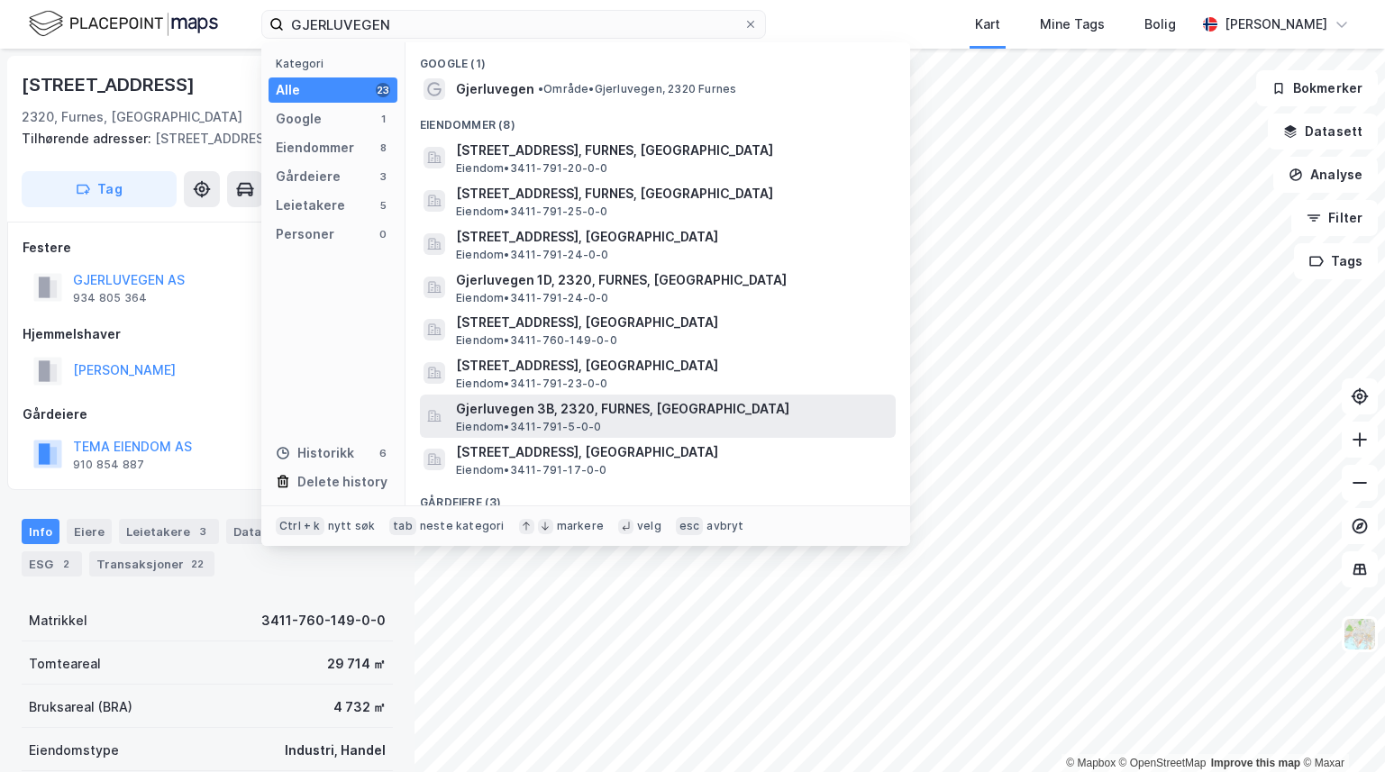
click at [626, 411] on span "Gjerluvegen 3B, 2320, FURNES, [GEOGRAPHIC_DATA]" at bounding box center [672, 409] width 432 height 22
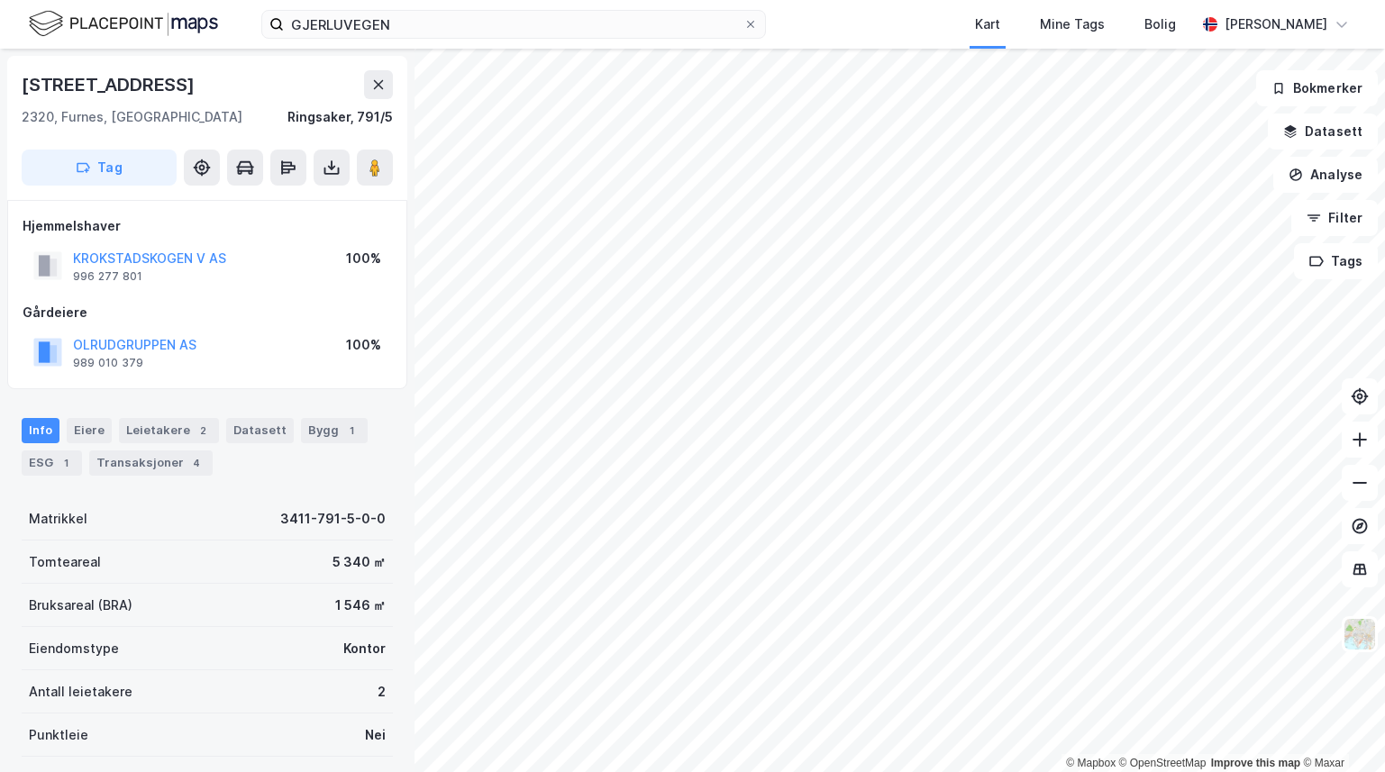
click at [780, 13] on div "GJERLUVEGEN Kart Mine Tags [PERSON_NAME]" at bounding box center [692, 24] width 1385 height 49
click at [750, 22] on icon at bounding box center [750, 24] width 11 height 11
click at [743, 22] on input "GJERLUVEGEN" at bounding box center [513, 24] width 459 height 27
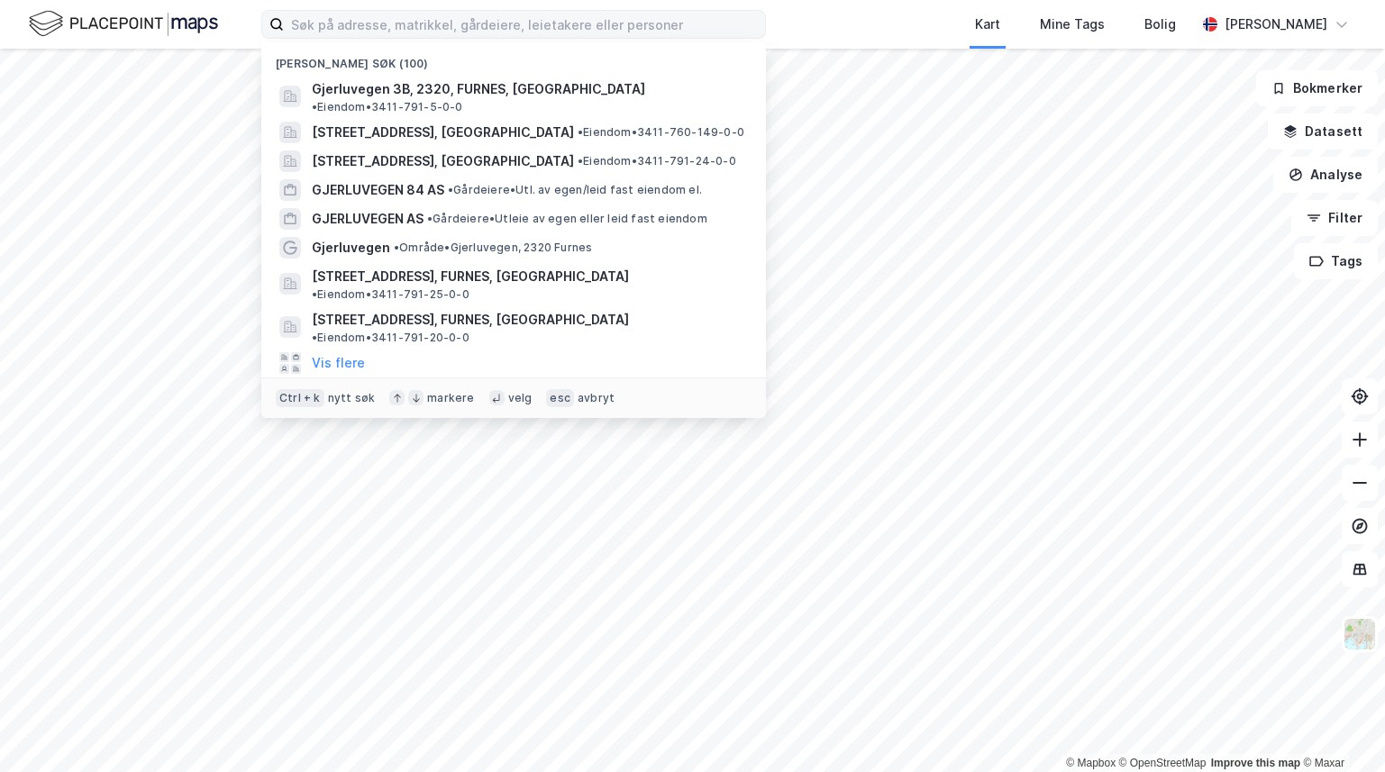
click at [766, 17] on div "Nylige søk (100) Gjerluvegen 3B, 2320, FURNES, [GEOGRAPHIC_DATA] • Eiendom • 34…" at bounding box center [692, 24] width 1385 height 49
click at [710, 12] on input at bounding box center [524, 24] width 481 height 27
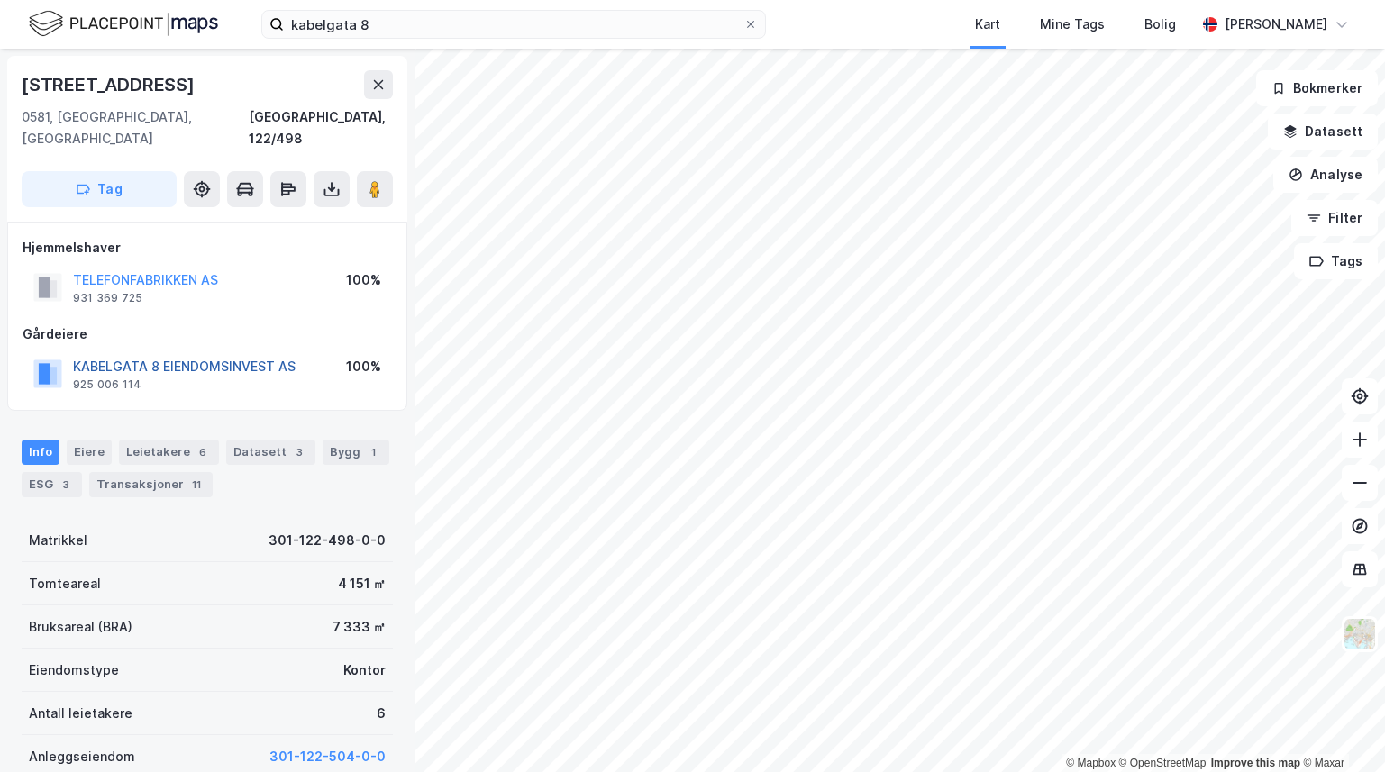
click at [0, 0] on button "KABELGATA 8 EIENDOMSINVEST AS" at bounding box center [0, 0] width 0 height 0
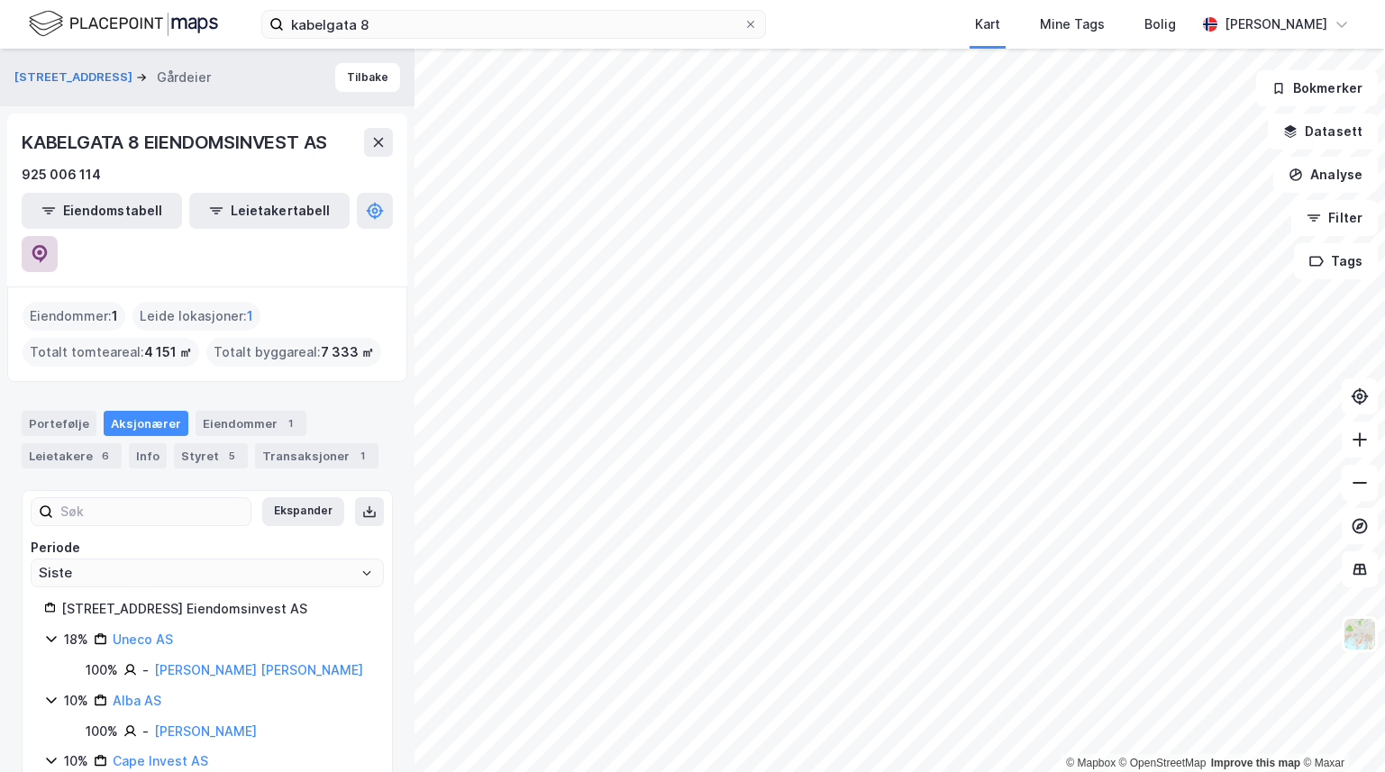
click at [49, 245] on icon at bounding box center [40, 254] width 18 height 18
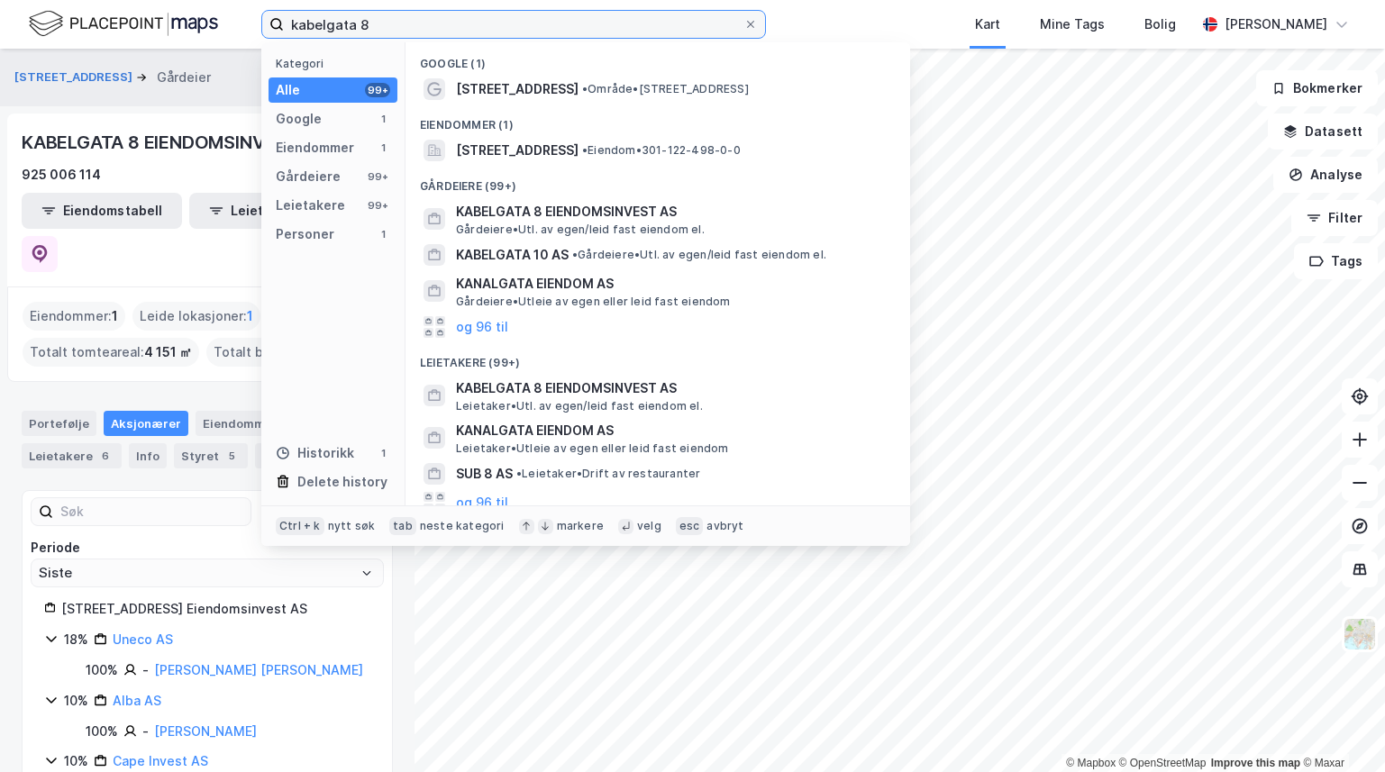
drag, startPoint x: 414, startPoint y: 35, endPoint x: 266, endPoint y: 34, distance: 148.7
click at [266, 34] on label "kabelgata 8" at bounding box center [513, 24] width 505 height 29
paste input "Ingeniør [STREET_ADDRESS]"
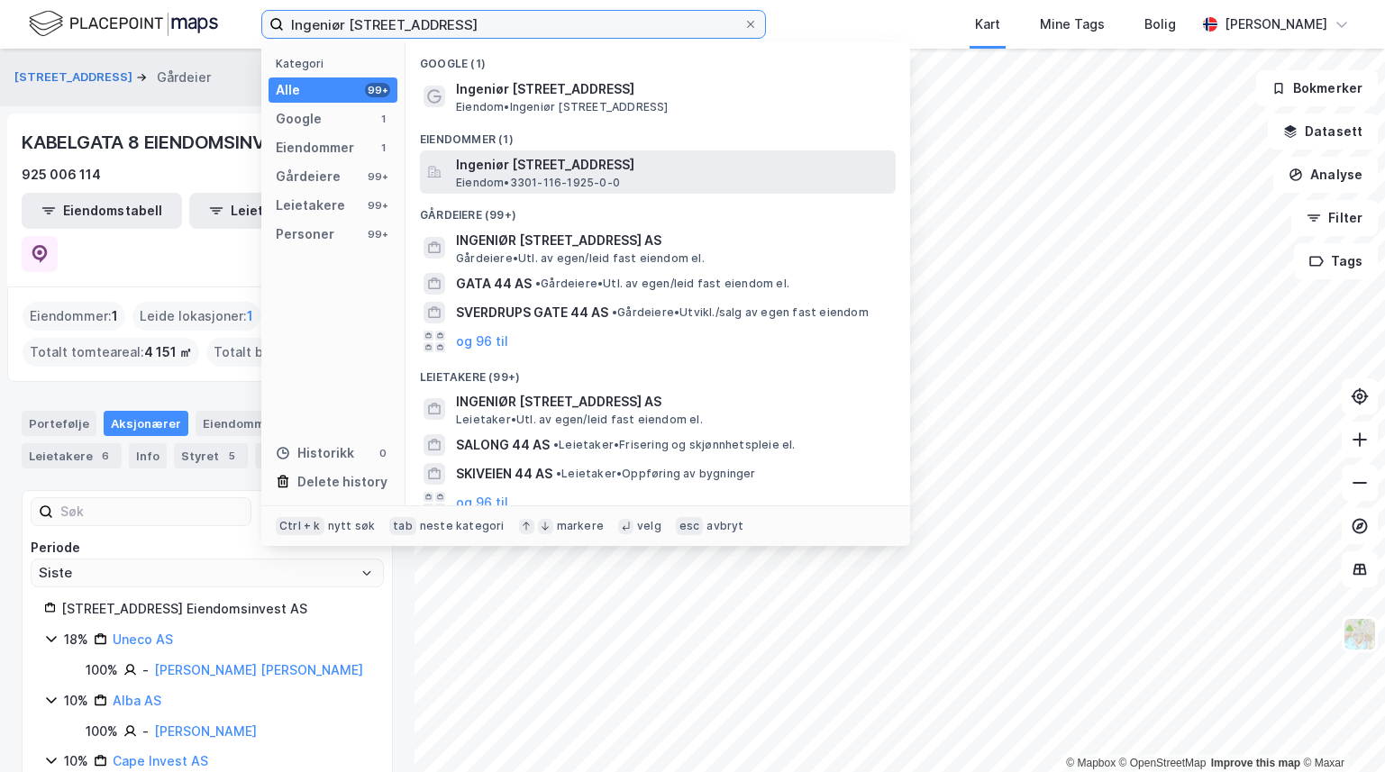
type input "Ingeniør [STREET_ADDRESS]"
click at [631, 177] on div "Ingeniør [STREET_ADDRESS] Eiendom • 3301-116-1925-0-0" at bounding box center [674, 172] width 436 height 36
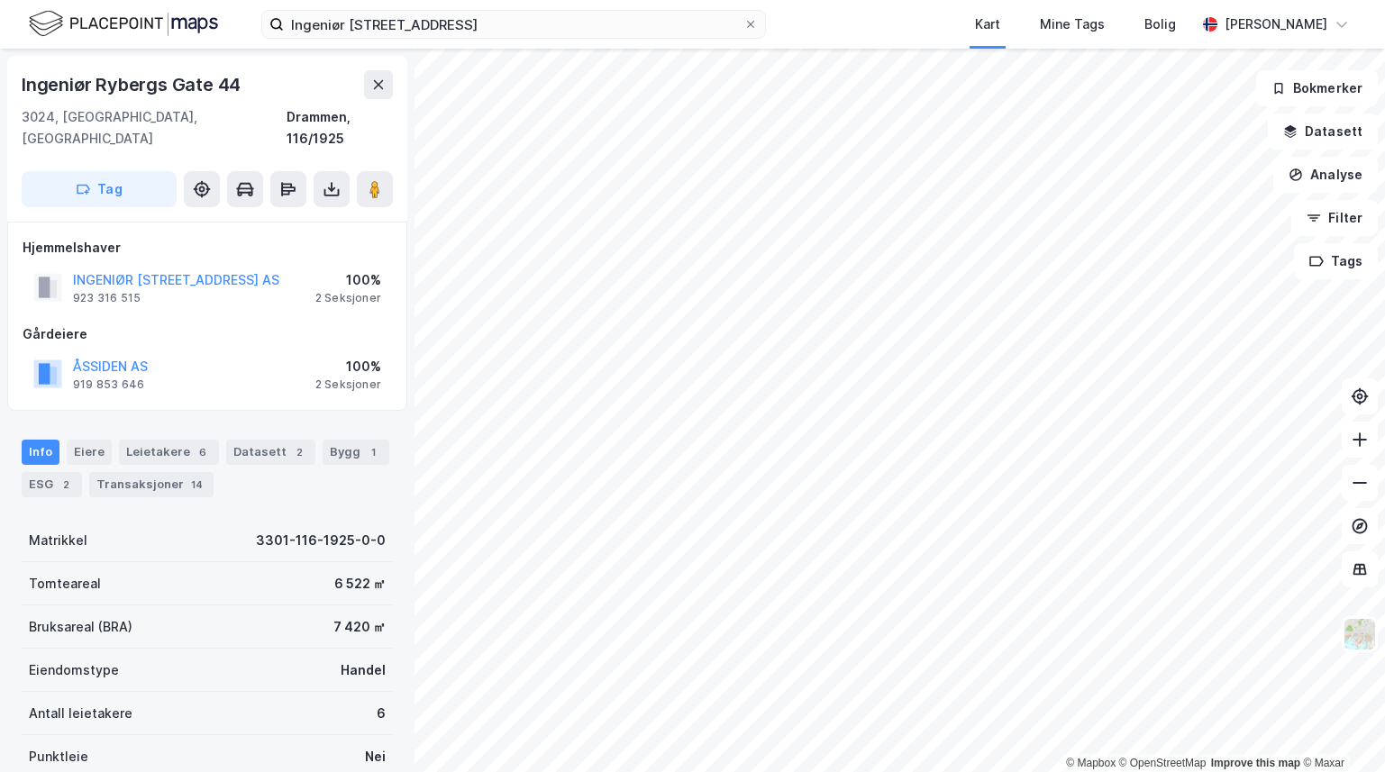
click at [137, 356] on div "ÅSSIDEN AS" at bounding box center [110, 367] width 75 height 22
click at [0, 0] on button "ÅSSIDEN AS" at bounding box center [0, 0] width 0 height 0
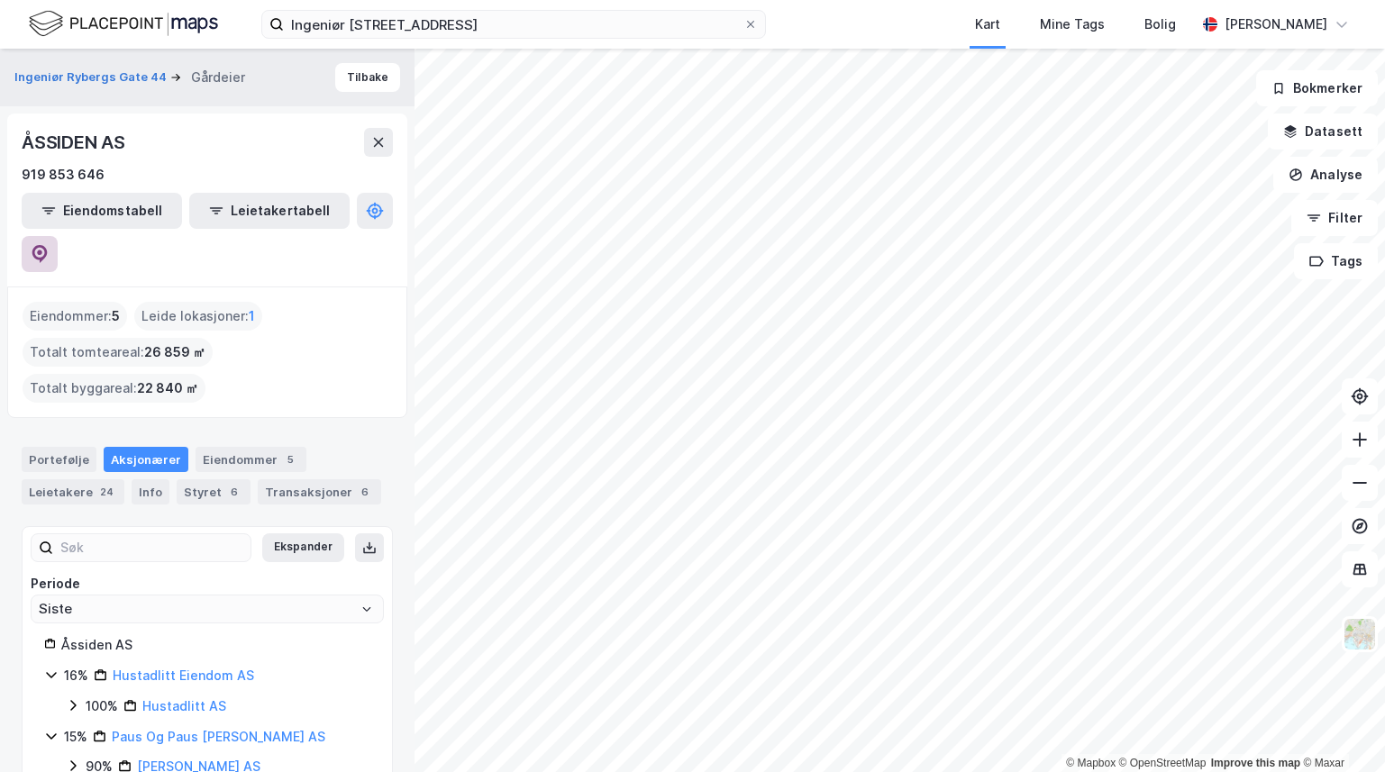
click at [49, 245] on icon at bounding box center [40, 254] width 18 height 18
